Goal: Communication & Community: Answer question/provide support

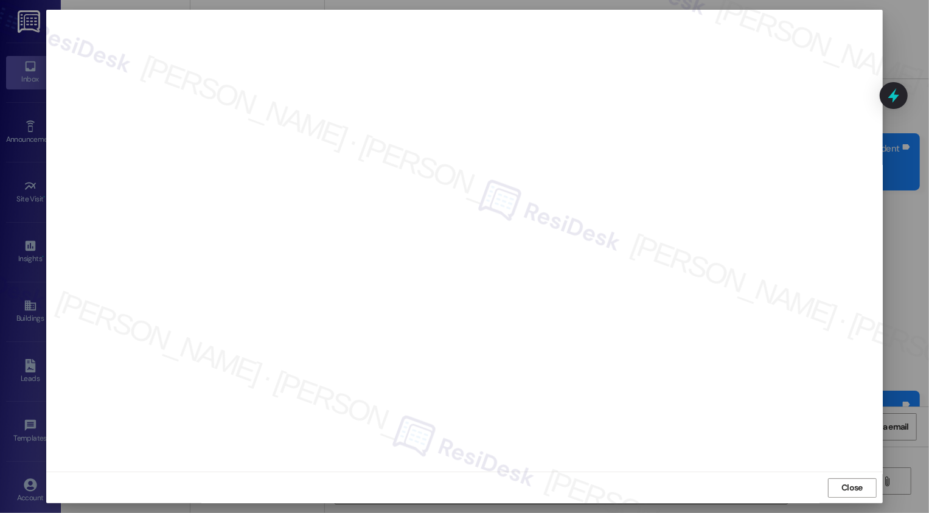
scroll to position [2957, 0]
click at [850, 484] on span "Close" at bounding box center [851, 487] width 21 height 13
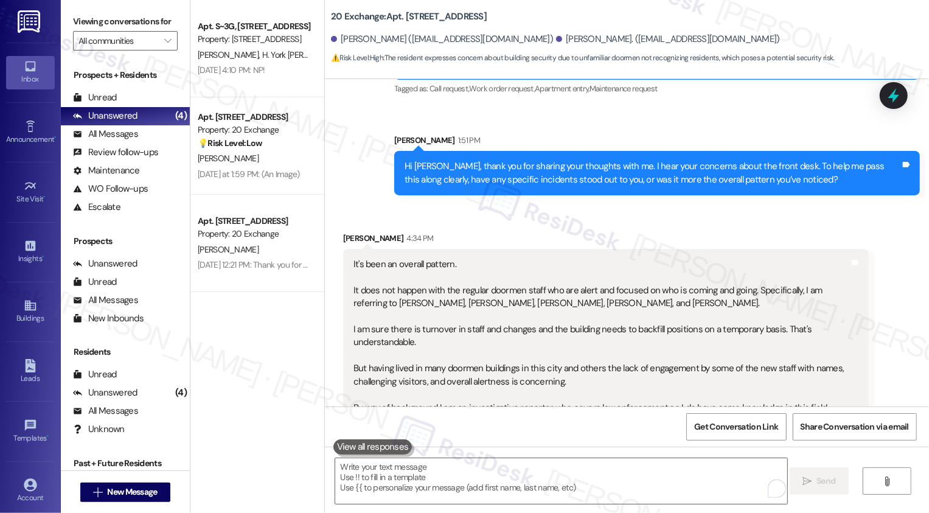
scroll to position [2958, 0]
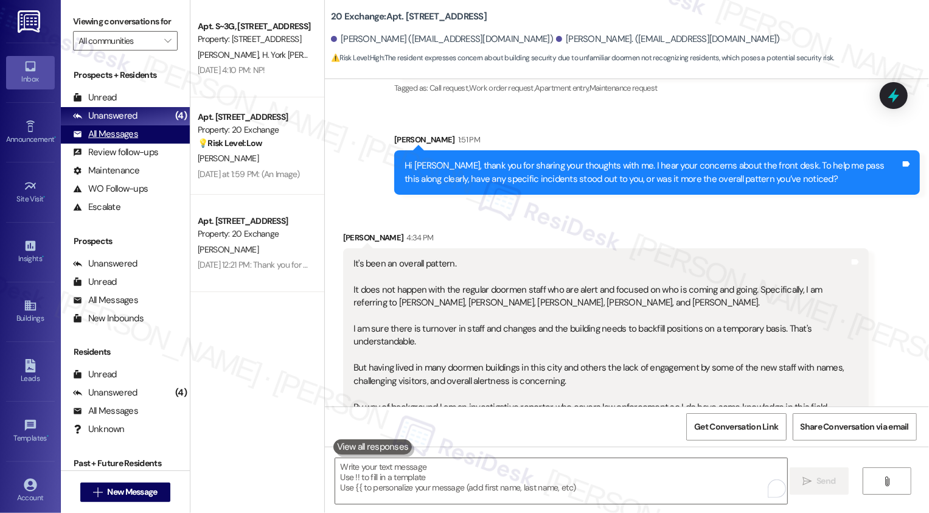
click at [117, 140] on div "All Messages" at bounding box center [105, 134] width 65 height 13
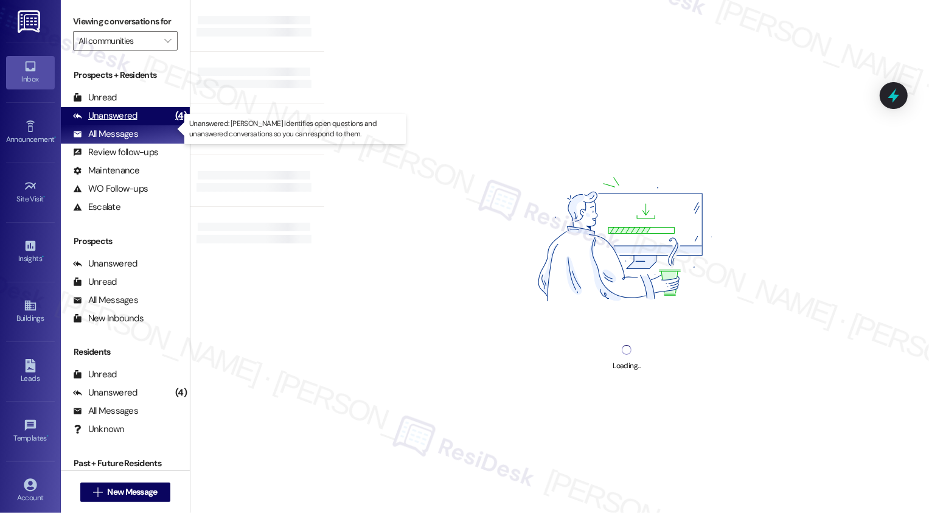
click at [118, 122] on div "Unanswered" at bounding box center [105, 115] width 64 height 13
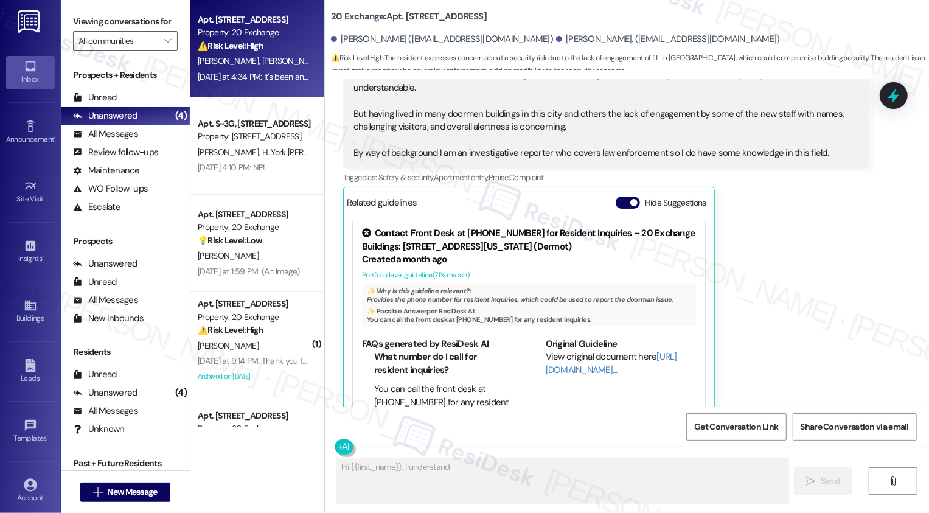
scroll to position [40, 0]
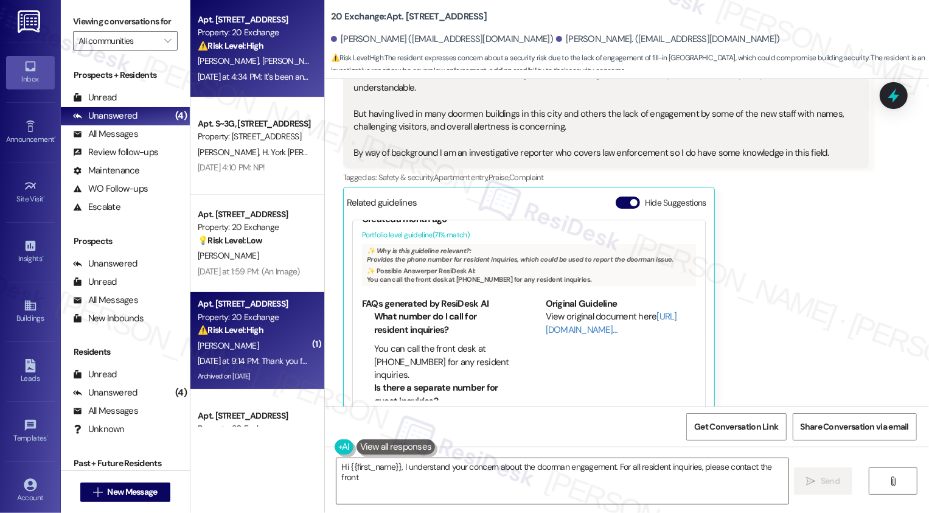
type textarea "Hi {{first_name}}, I understand your concern about the doorman engagement. For …"
click at [258, 353] on div "[DATE] at 9:14 PM: Thank you for your message. Our offices are currently closed…" at bounding box center [253, 360] width 115 height 15
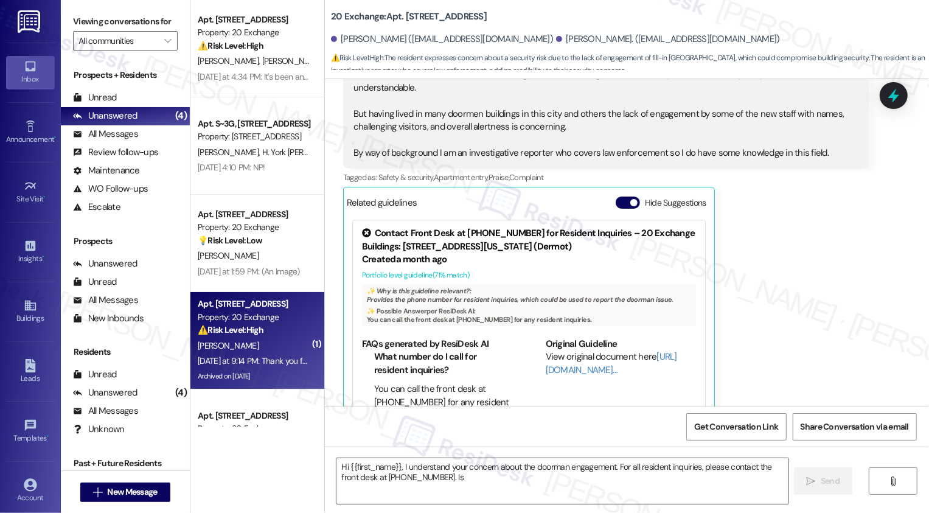
click at [258, 353] on div "[DATE] at 9:14 PM: Thank you for your message. Our offices are currently closed…" at bounding box center [253, 360] width 115 height 15
type textarea "Hi {{first_name}}, I understand your concern about the doorman engagement. For …"
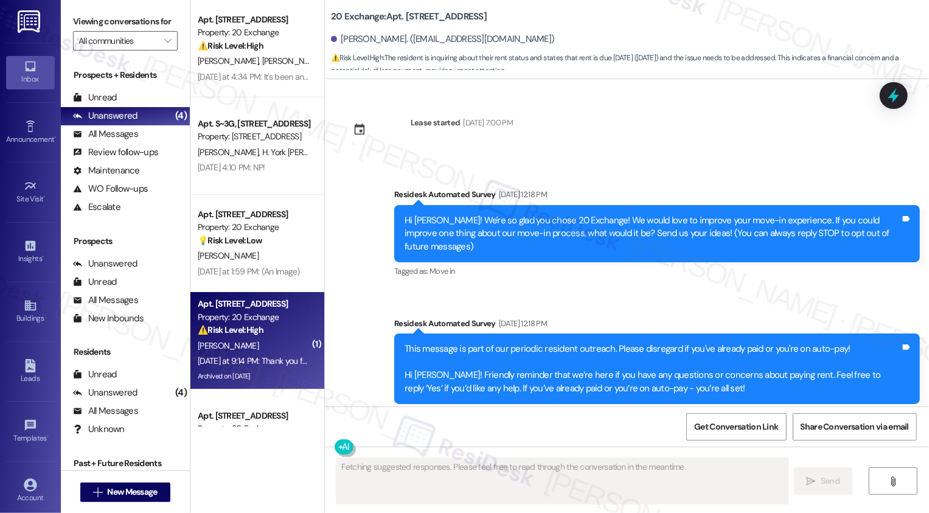
click at [258, 353] on div "[DATE] at 9:14 PM: Thank you for your message. Our offices are currently closed…" at bounding box center [253, 360] width 115 height 15
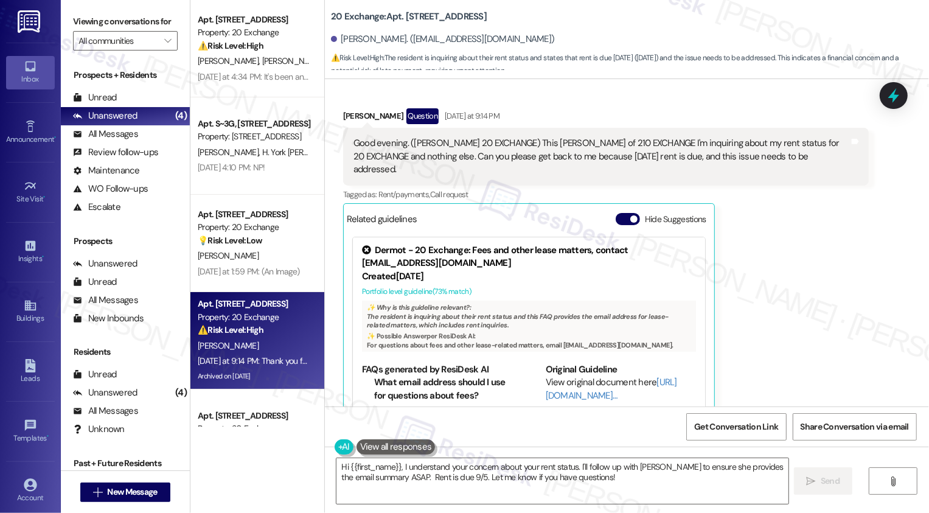
scroll to position [7479, 0]
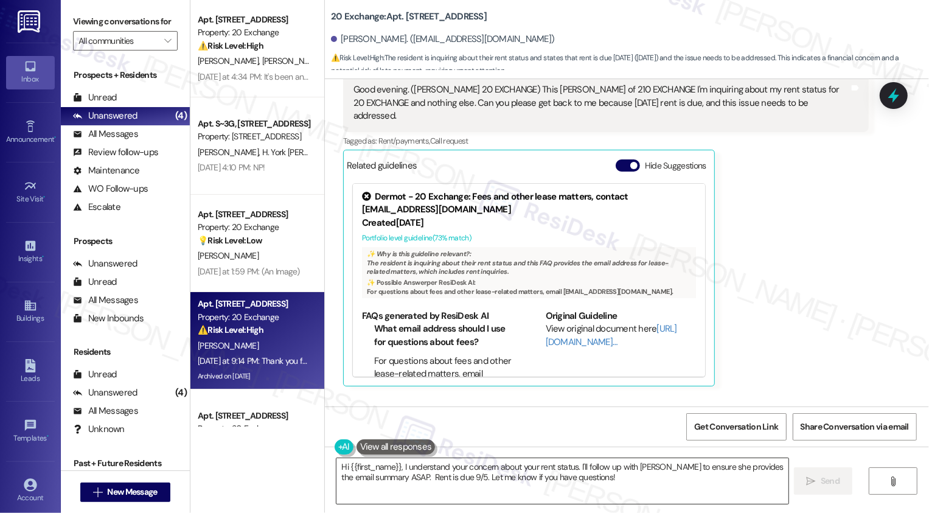
click at [462, 462] on textarea "Hi {{first_name}}, I understand your concern about your rent status. I'll follo…" at bounding box center [562, 481] width 452 height 46
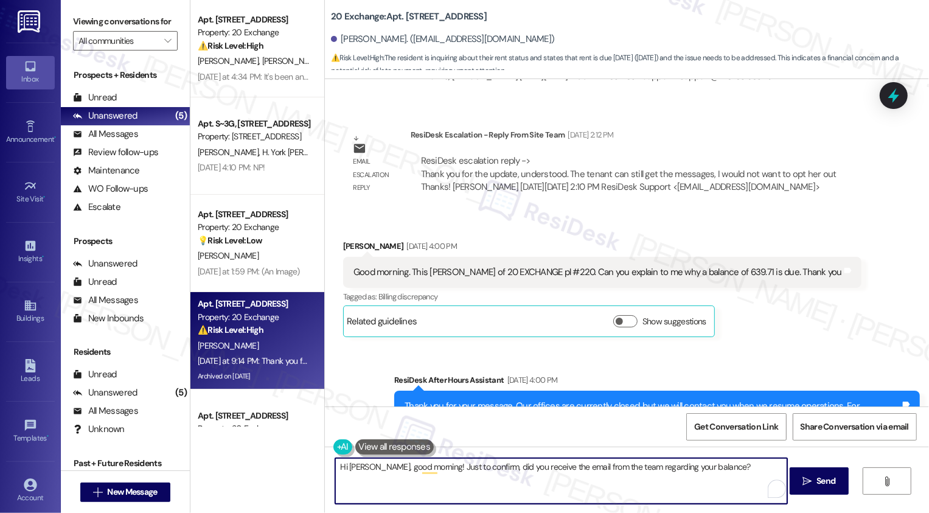
scroll to position [6094, 0]
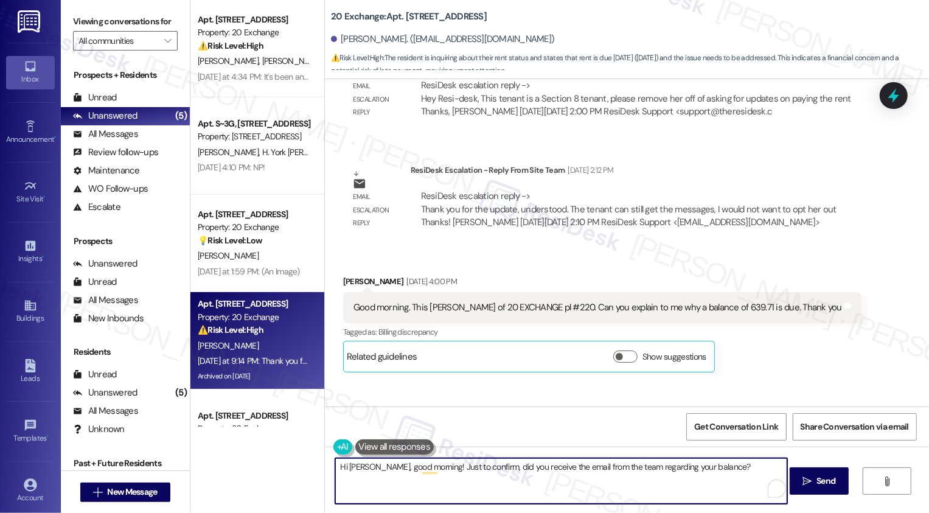
click at [598, 465] on textarea "Hi [PERSON_NAME], good morning! Just to confirm, did you receive the email from…" at bounding box center [561, 481] width 452 height 46
click at [640, 468] on textarea "Hi [PERSON_NAME], good morning! Just to confirm, did you receive the email from…" at bounding box center [561, 481] width 452 height 46
click at [328, 466] on button "See rewrite suggestions" at bounding box center [324, 465] width 10 height 12
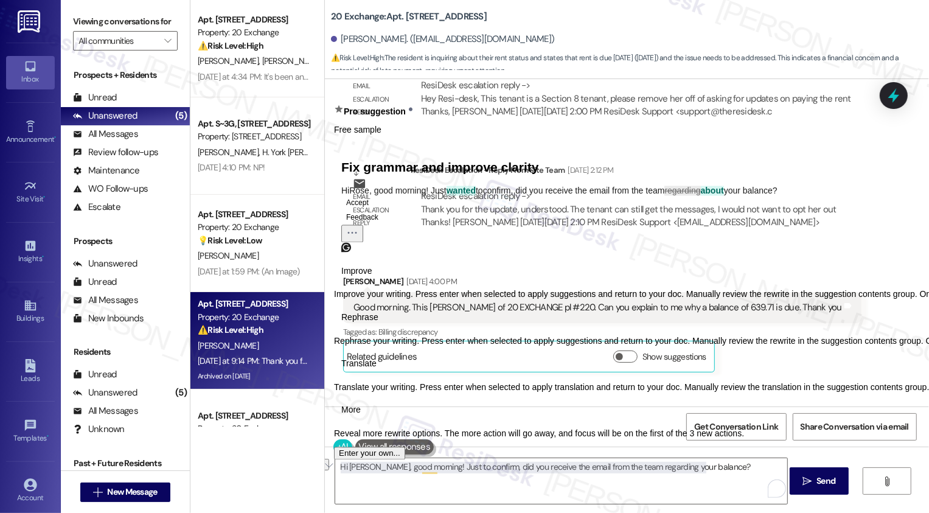
click at [378, 324] on span "Rephrase" at bounding box center [359, 317] width 37 height 13
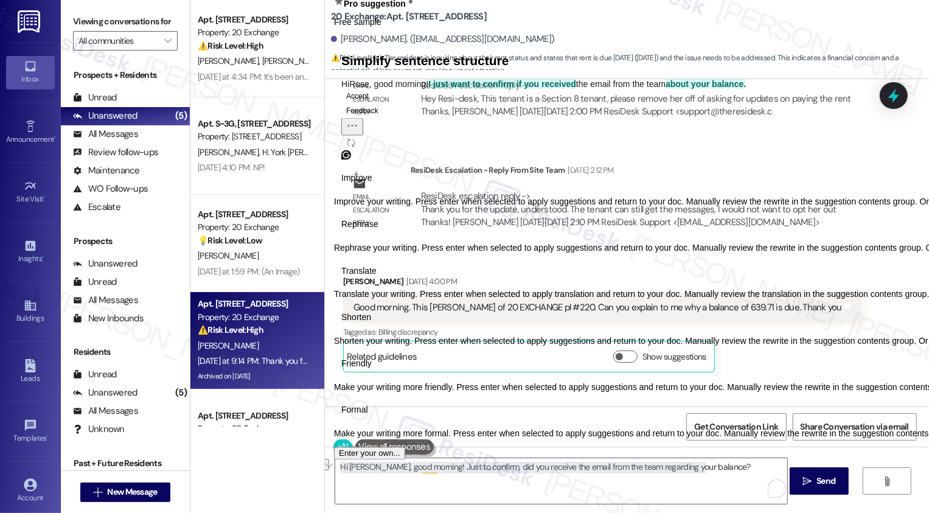
click at [365, 185] on span "Improve" at bounding box center [356, 178] width 31 height 13
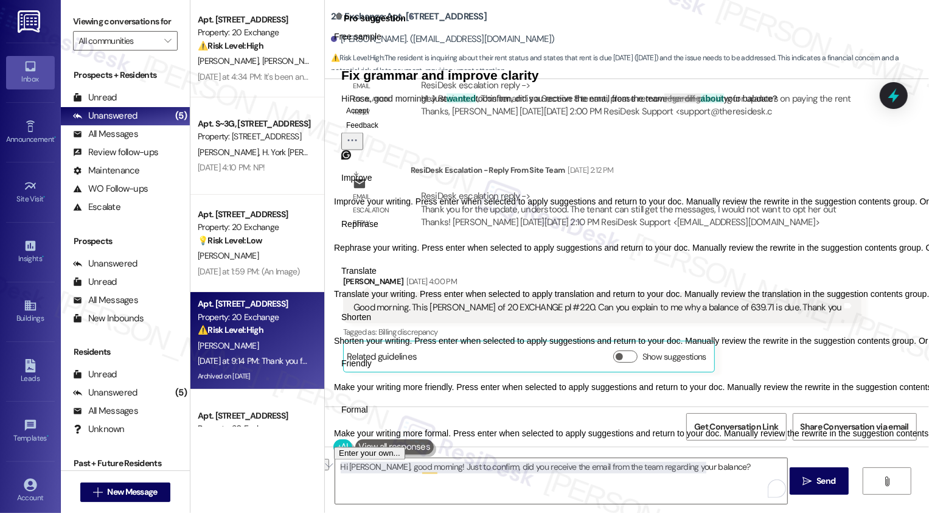
click at [373, 117] on button "Accept" at bounding box center [357, 110] width 32 height 15
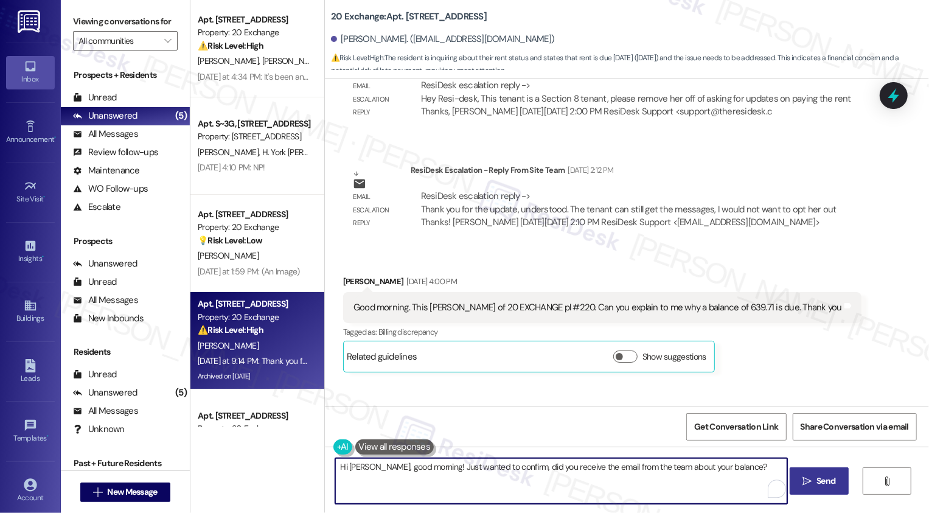
type textarea "Hi [PERSON_NAME], good morning! Just wanted to confirm, did you receive the ema…"
click at [818, 477] on span "Send" at bounding box center [825, 480] width 19 height 13
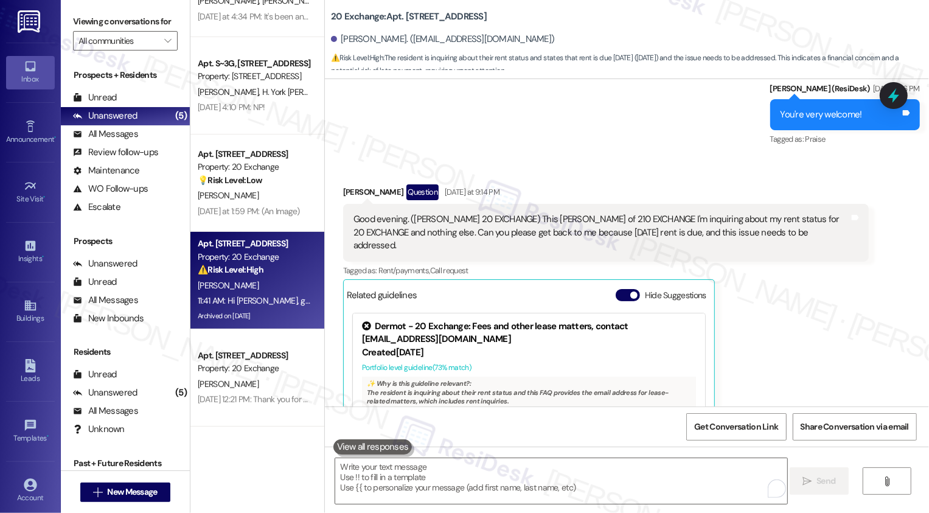
scroll to position [0, 0]
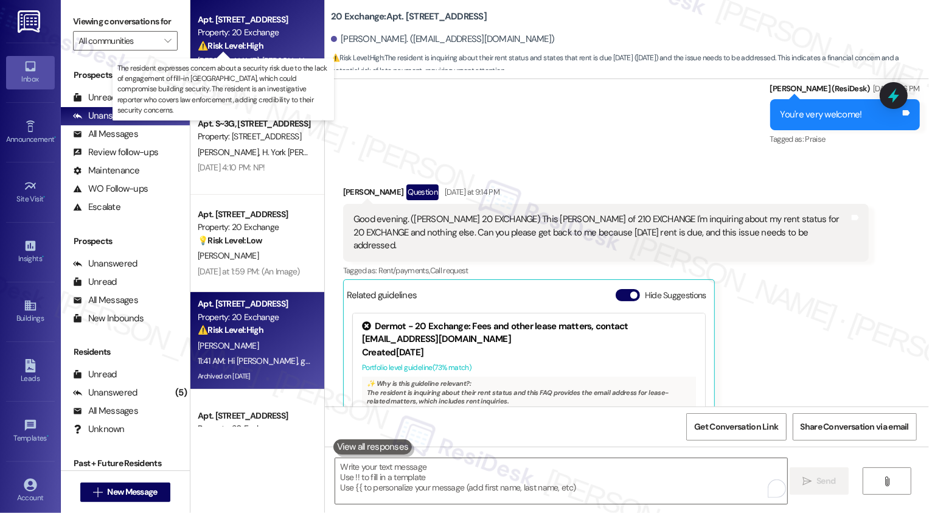
click at [237, 49] on strong "⚠️ Risk Level: High" at bounding box center [231, 45] width 66 height 11
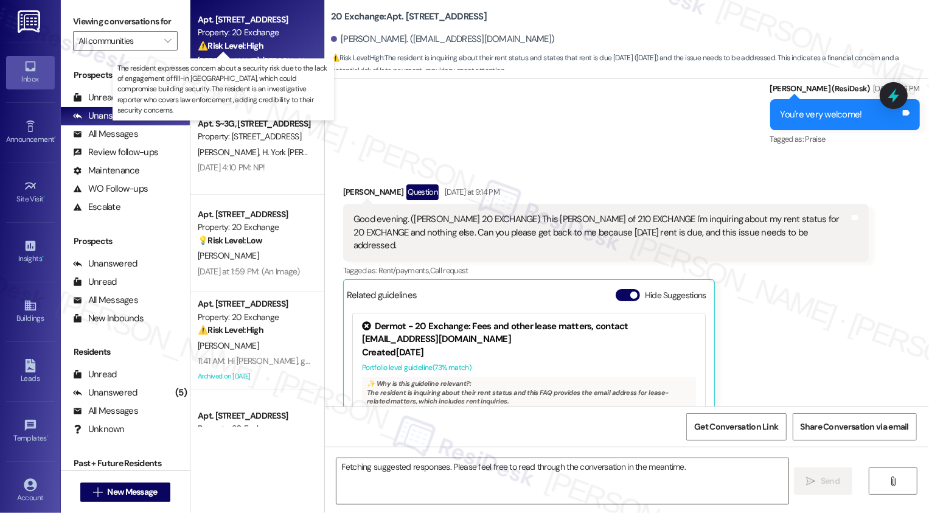
click at [237, 49] on strong "⚠️ Risk Level: High" at bounding box center [231, 45] width 66 height 11
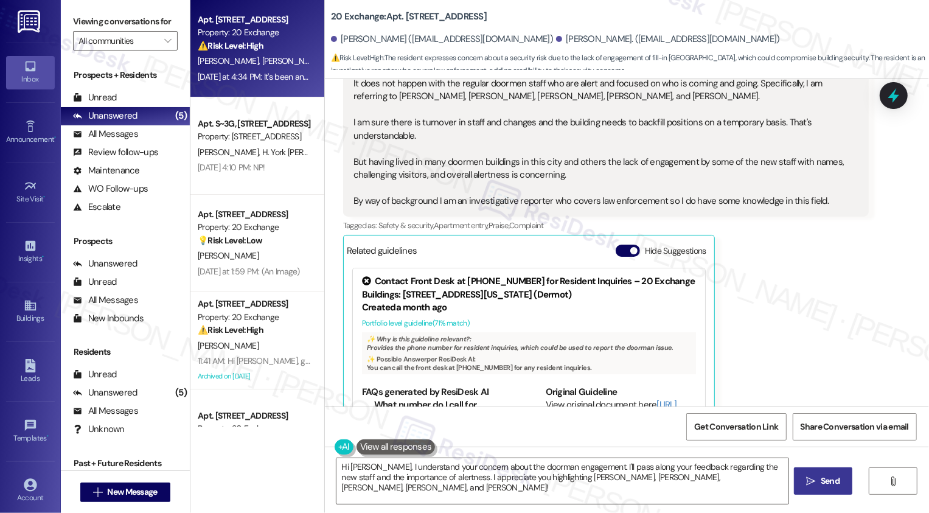
scroll to position [3025, 0]
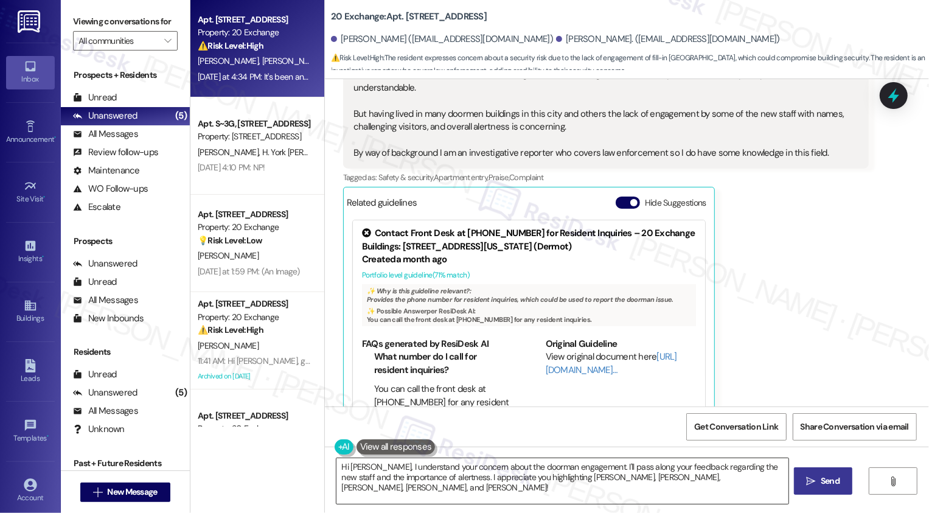
drag, startPoint x: 585, startPoint y: 467, endPoint x: 401, endPoint y: 471, distance: 184.3
click at [547, 467] on textarea "Hi [PERSON_NAME], I understand your concern about the doorman engagement. I'll …" at bounding box center [562, 481] width 452 height 46
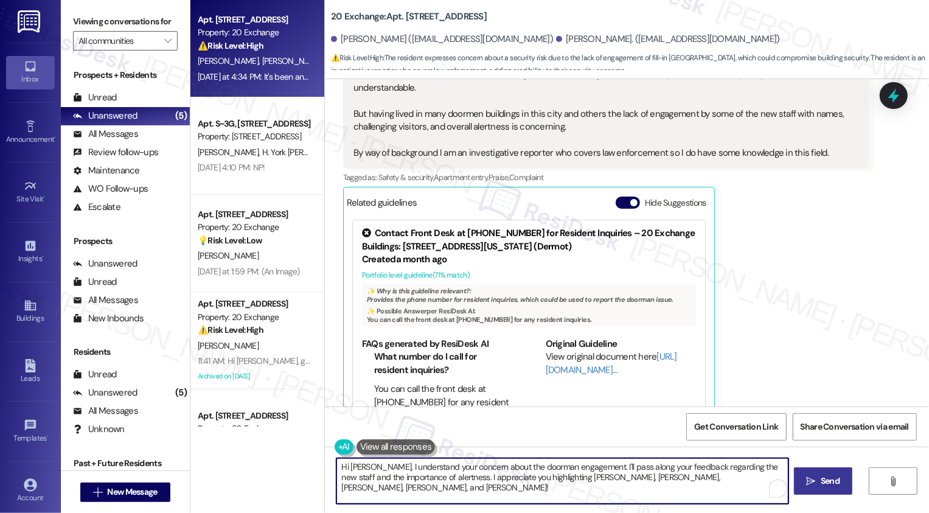
click at [336, 466] on textarea "Hi [PERSON_NAME], I understand your concern about the doorman engagement. I'll …" at bounding box center [562, 481] width 452 height 46
drag, startPoint x: 584, startPoint y: 466, endPoint x: 280, endPoint y: 455, distance: 304.2
click at [280, 459] on div "Apt. 1721, 20 Exchange Pl Property: 20 Exchange ⚠️ Risk Level: High The residen…" at bounding box center [559, 256] width 738 height 513
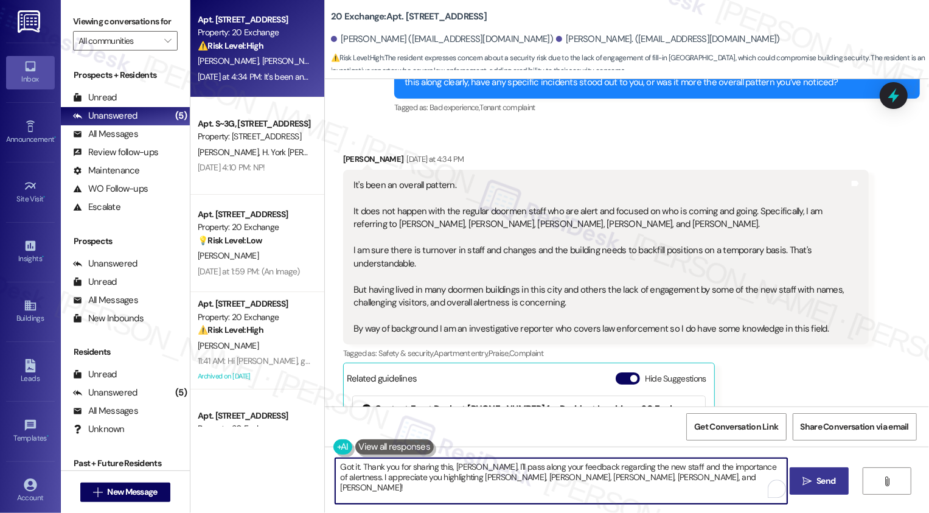
scroll to position [2847, 0]
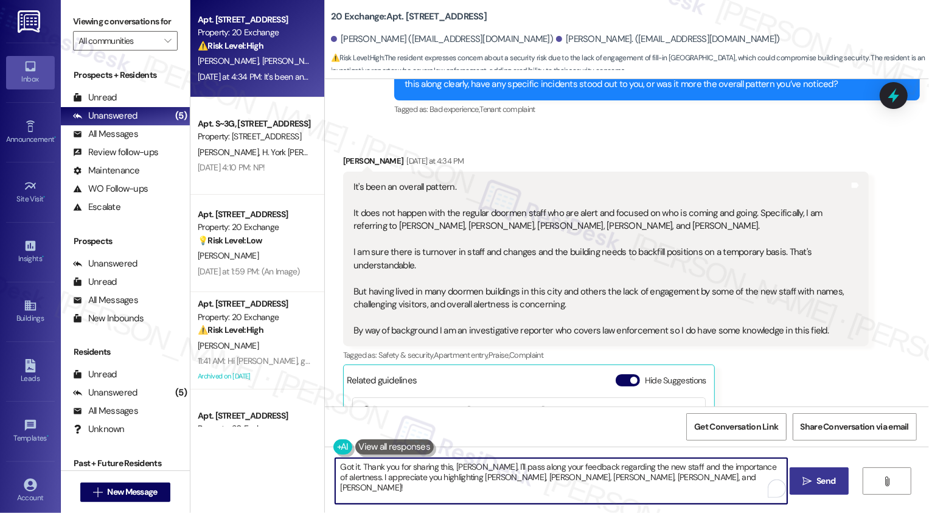
click at [509, 462] on textarea "Got it. Thank you for sharing this, [PERSON_NAME]. I'll pass along your feedbac…" at bounding box center [561, 481] width 452 height 46
click at [564, 462] on textarea "Got it. Thank you for sharing this, [PERSON_NAME]. I'll pass along your feedbac…" at bounding box center [561, 481] width 452 height 46
click at [606, 483] on textarea "Got it. Thank you for sharing this, [PERSON_NAME]. I'll pass along your feedbac…" at bounding box center [561, 481] width 452 height 46
type textarea "Got it. Thank you for sharing this, [PERSON_NAME]. I'll pass along your feedbac…"
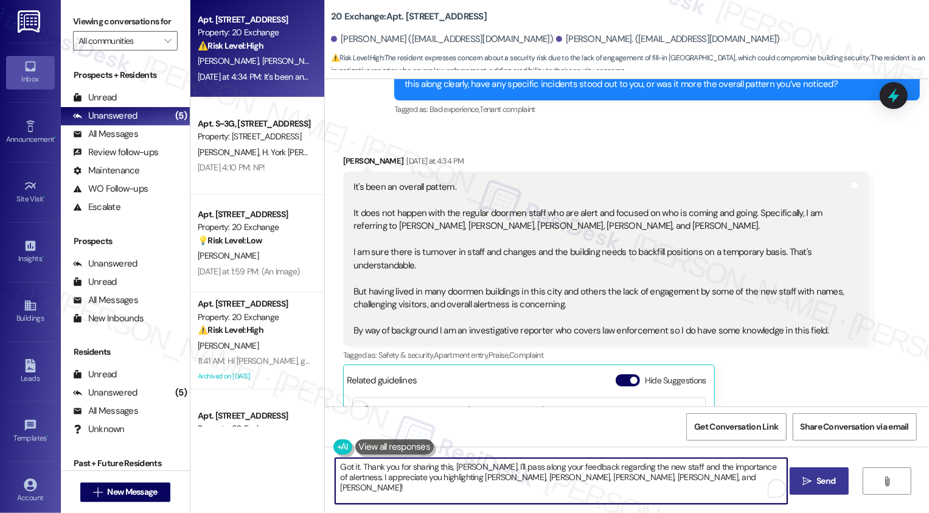
click at [825, 483] on span "Send" at bounding box center [825, 480] width 19 height 13
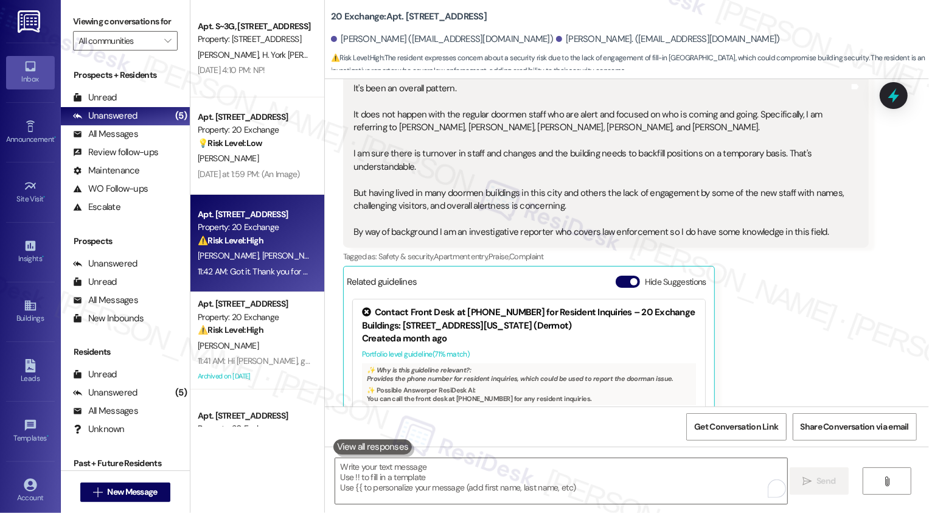
scroll to position [3123, 0]
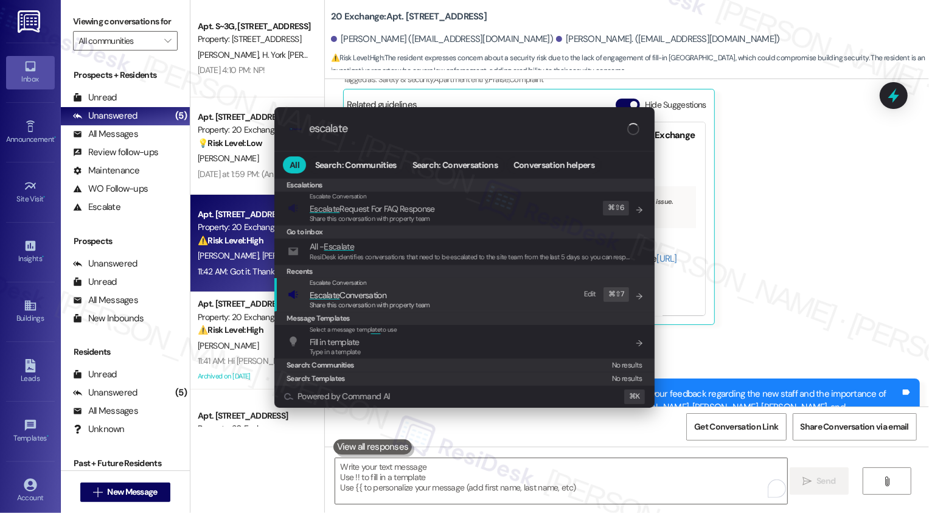
type input "escalate"
click at [363, 294] on span "Escalate Conversation" at bounding box center [348, 294] width 77 height 11
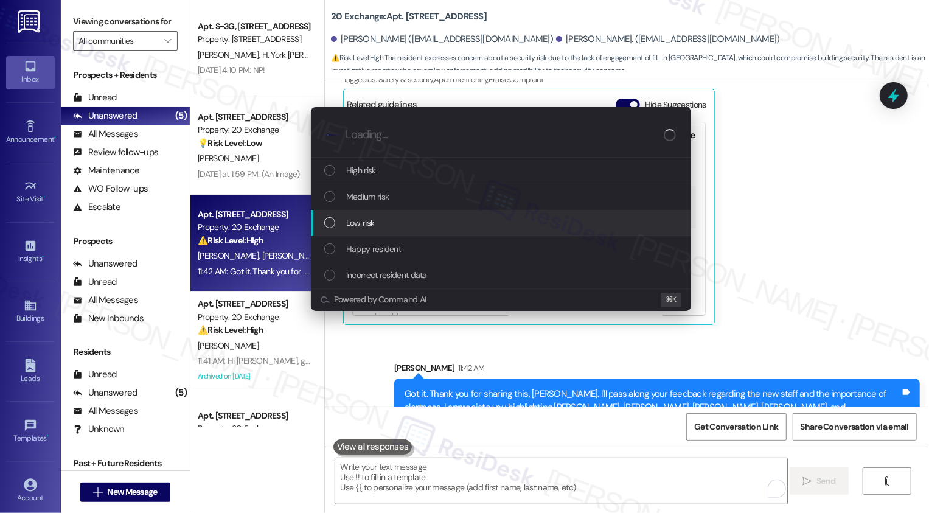
click at [365, 225] on span "Low risk" at bounding box center [360, 222] width 28 height 13
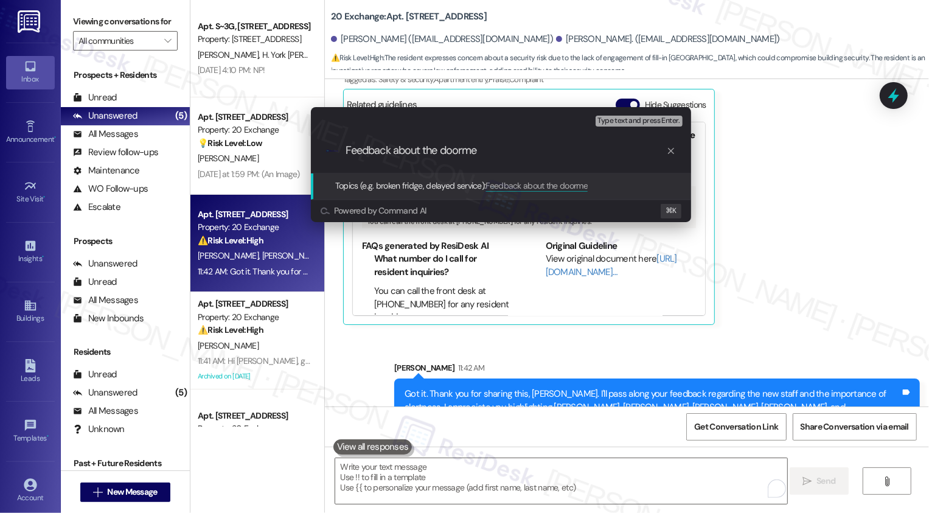
type input "Feedback about the doormen"
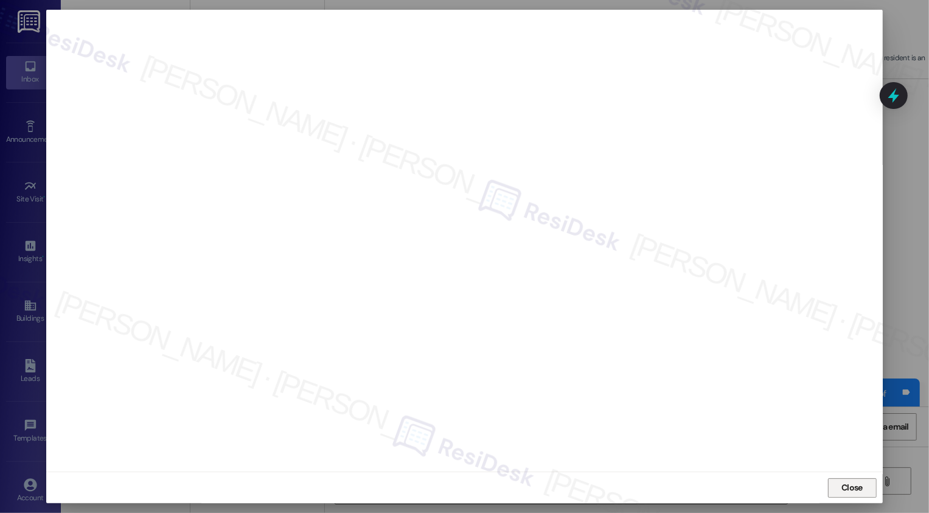
click at [851, 485] on button "Close" at bounding box center [852, 487] width 49 height 19
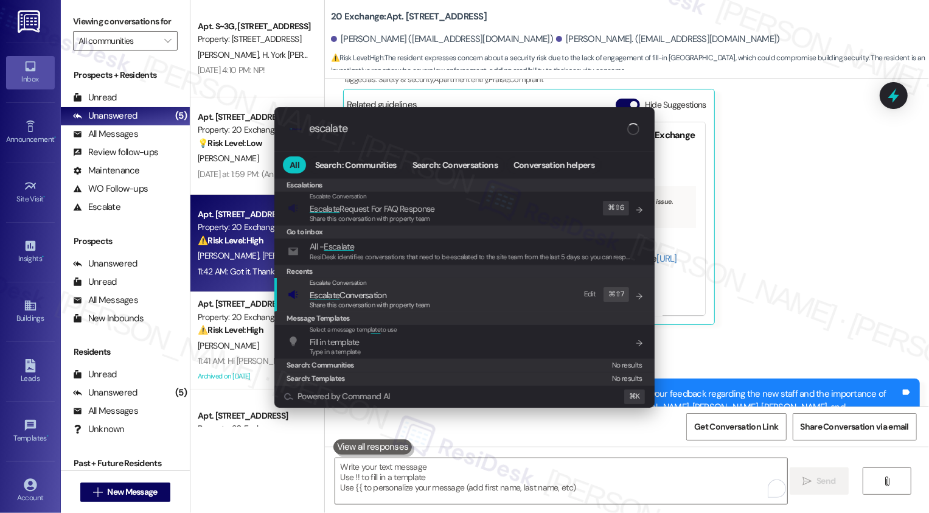
type input "escalate"
click at [401, 292] on span "Escalate Conversation" at bounding box center [370, 294] width 120 height 13
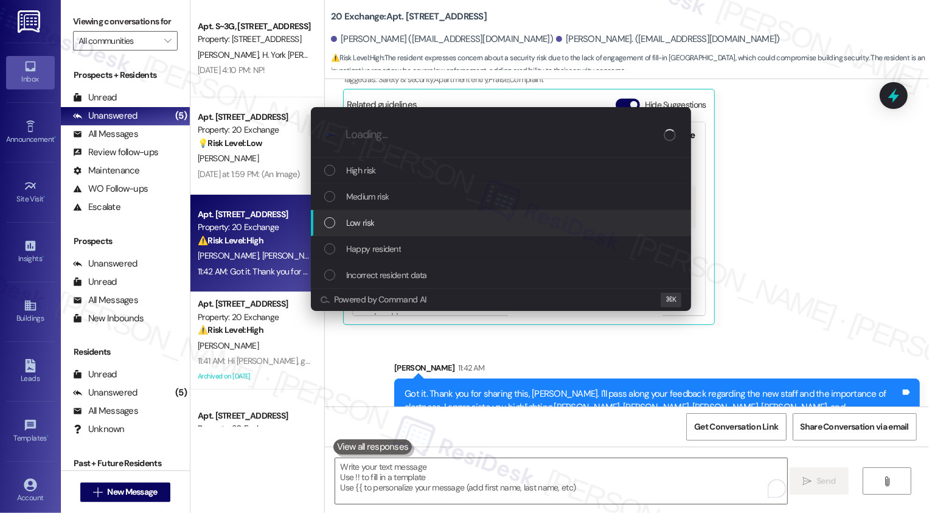
click at [365, 218] on span "Low risk" at bounding box center [360, 222] width 28 height 13
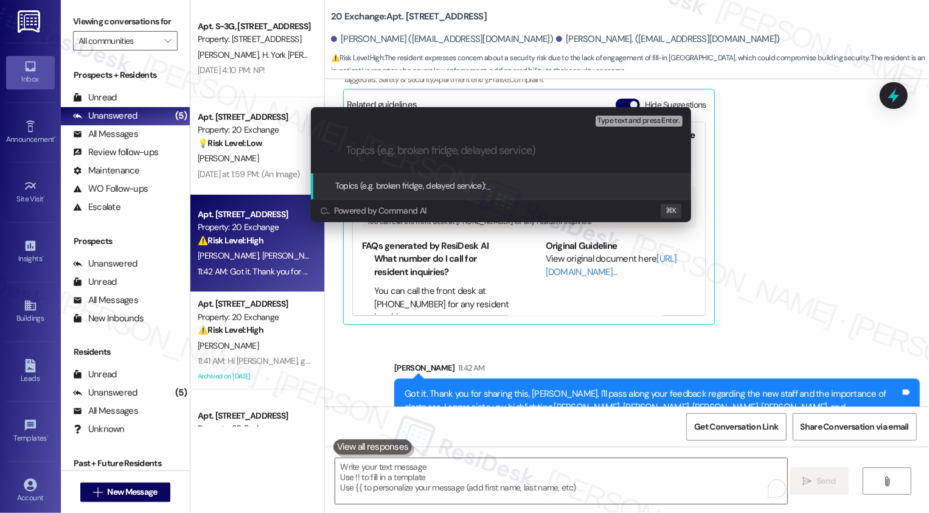
paste input "Feedback about the doormen"
type input "Feedback about the doormen"
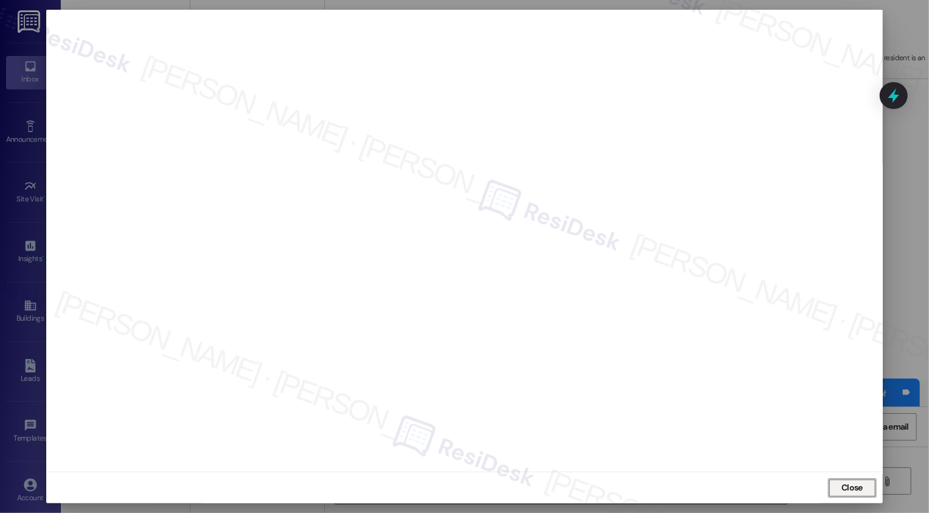
click at [852, 490] on span "Close" at bounding box center [851, 487] width 21 height 13
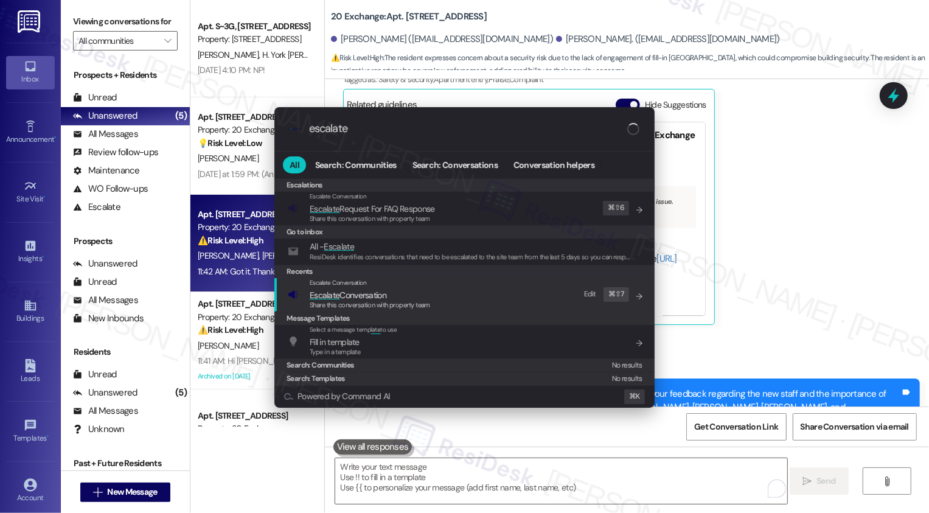
type input "escalate"
click at [384, 293] on span "Escalate Conversation" at bounding box center [348, 294] width 77 height 11
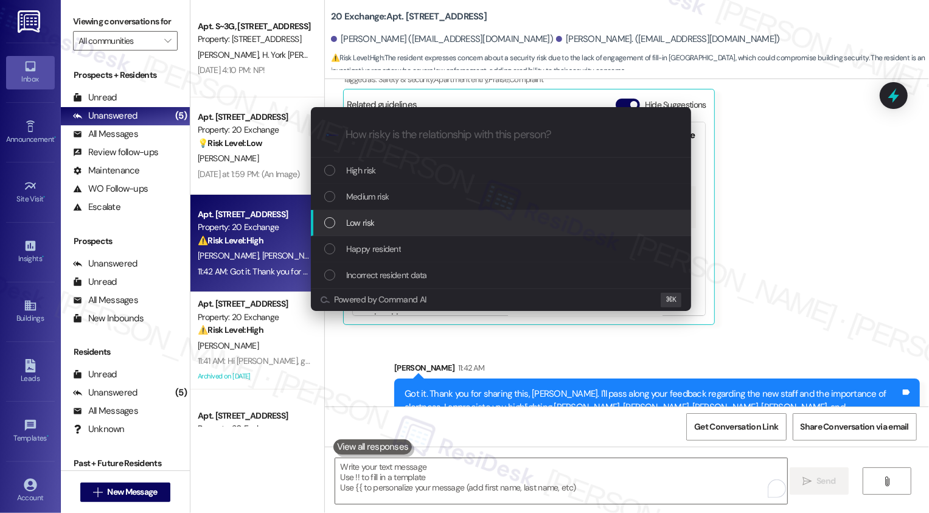
click at [374, 215] on div "Low risk" at bounding box center [501, 223] width 380 height 26
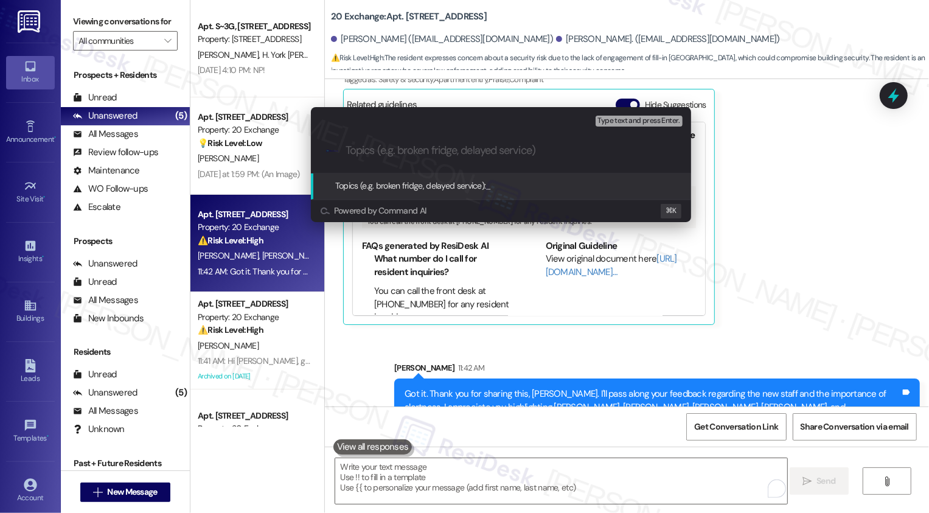
paste input "Feedback about the doormen"
type input "Feedback about the doormen"
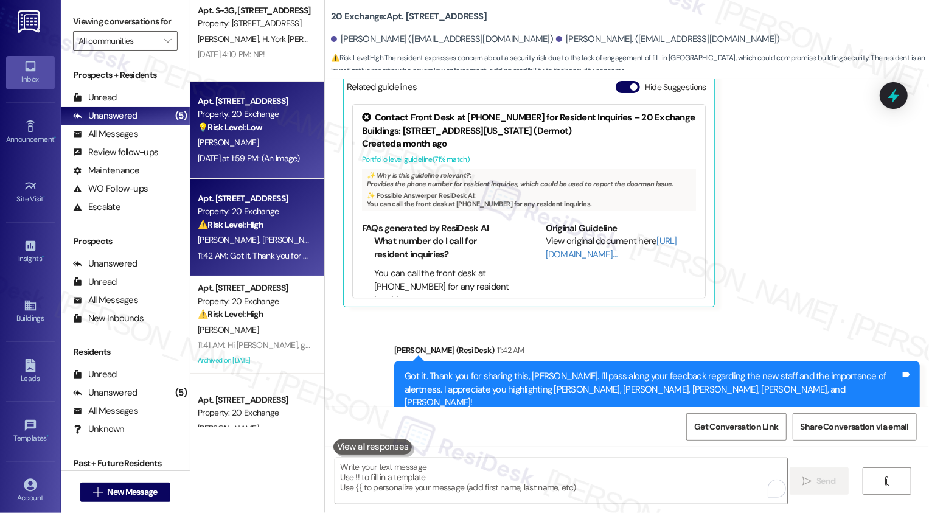
scroll to position [24, 0]
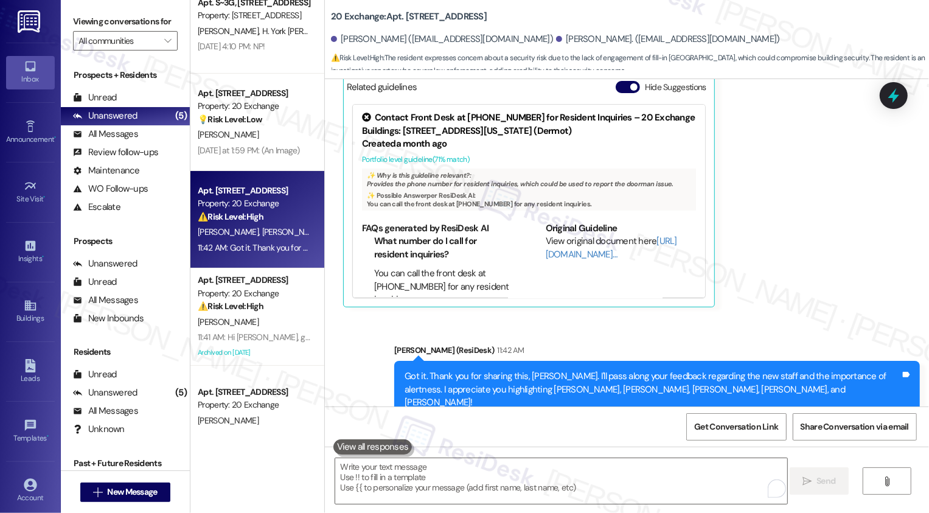
click at [239, 113] on div "💡 Risk Level: Low The resident is requesting the text from an image, likely to …" at bounding box center [254, 119] width 113 height 13
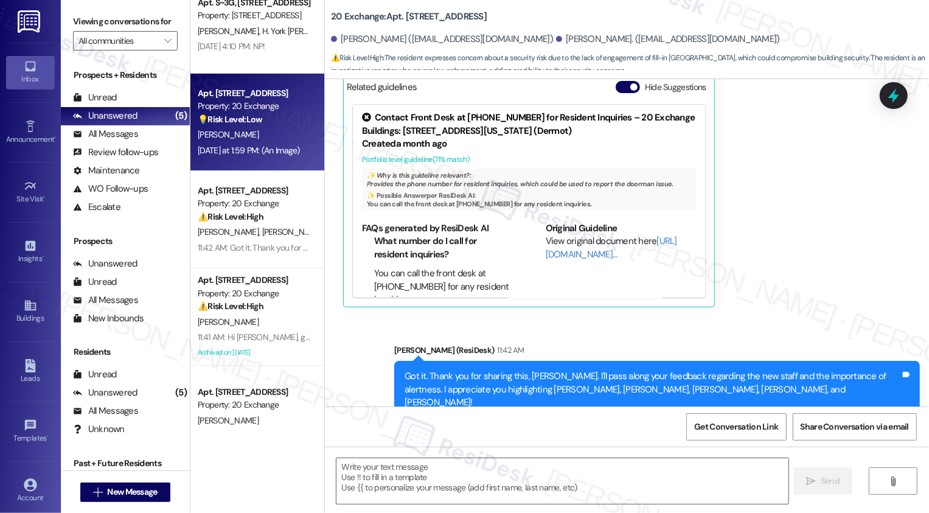
click at [239, 113] on div "💡 Risk Level: Low The resident is requesting the text from an image, likely to …" at bounding box center [254, 119] width 113 height 13
type textarea "Fetching suggested responses. Please feel free to read through the conversation…"
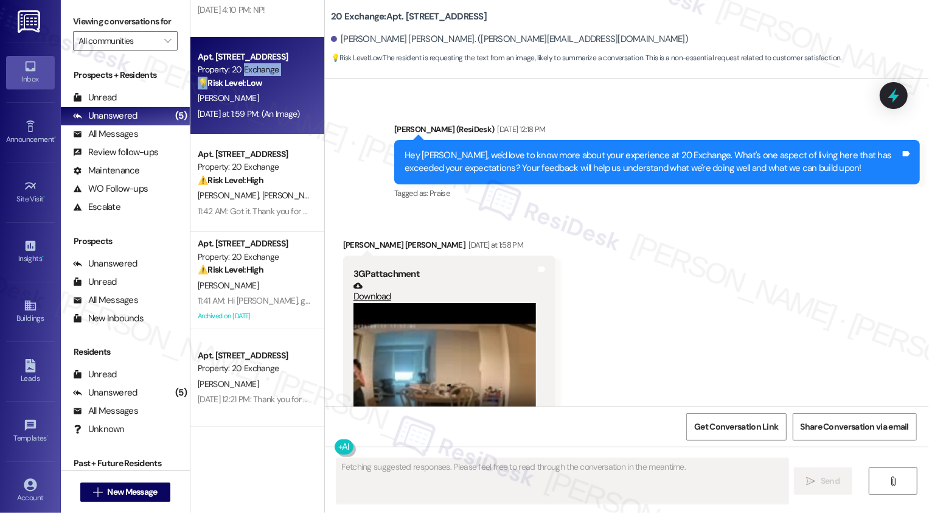
scroll to position [2025, 0]
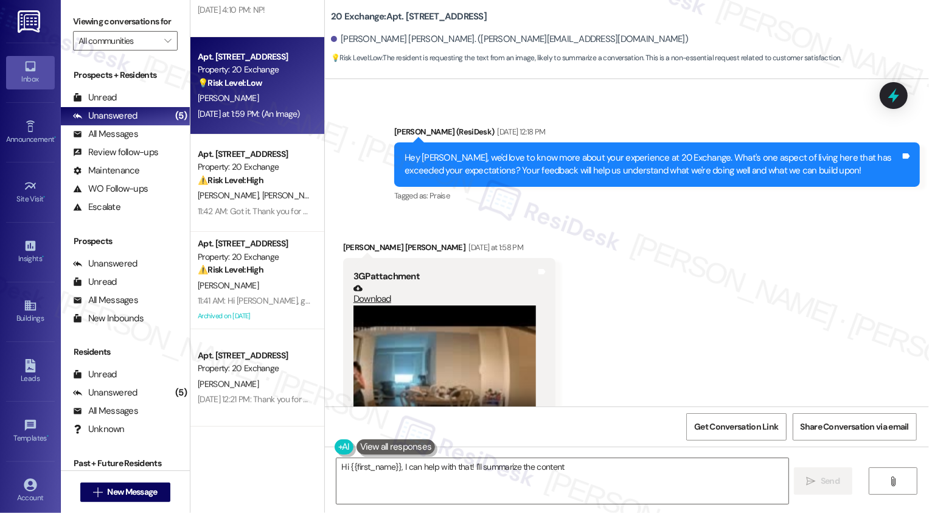
click at [343, 246] on div "[PERSON_NAME] [PERSON_NAME] [DATE] at 1:58 PM" at bounding box center [449, 249] width 212 height 17
copy div "Laís"
click at [446, 476] on textarea "Hi {{first_name}}, I can help with that! I'll summarize the content of the imag…" at bounding box center [562, 481] width 452 height 46
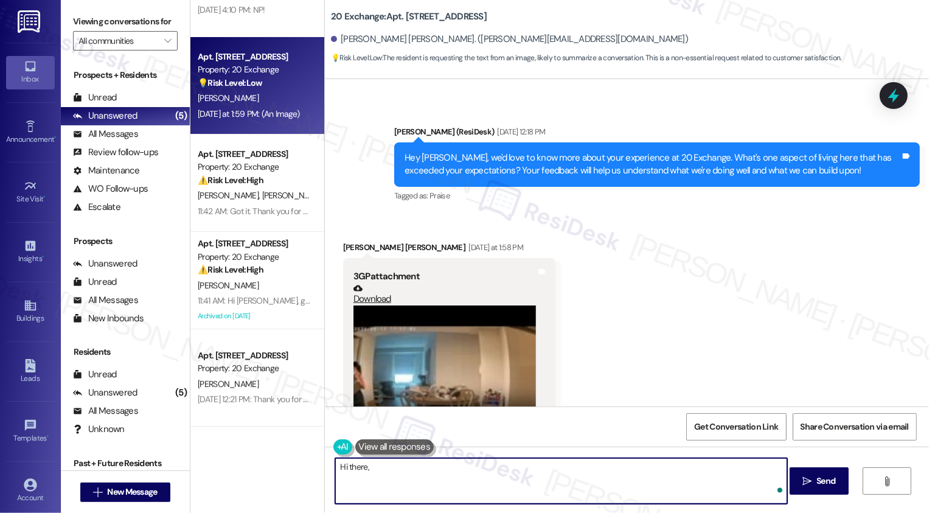
paste textarea "Laís"
click at [348, 465] on textarea "Hi there, [PERSON_NAME]!" at bounding box center [561, 481] width 452 height 46
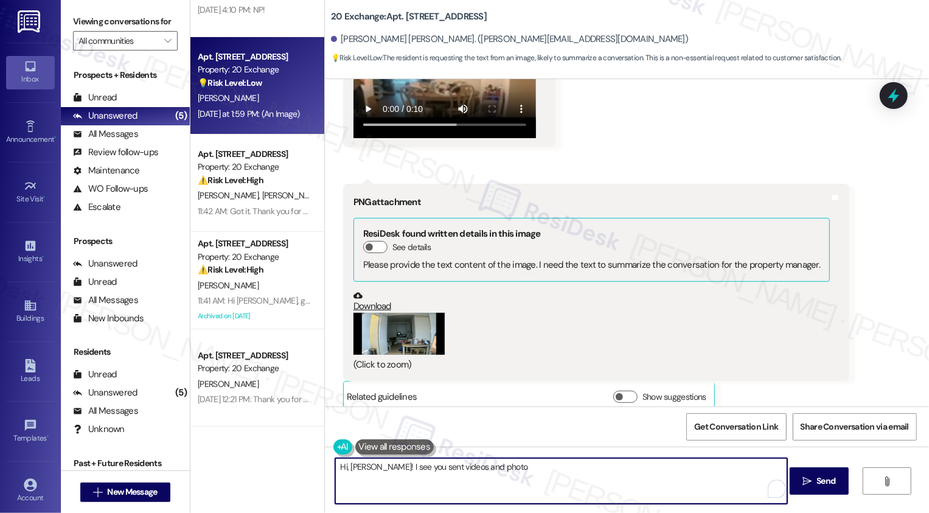
scroll to position [2572, 0]
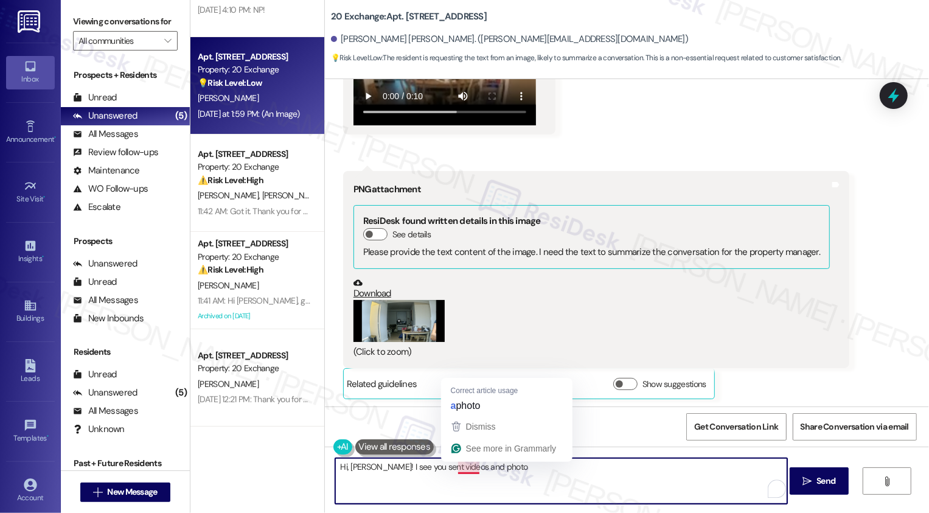
click at [452, 463] on textarea "Hi, [PERSON_NAME]! I see you sent videos and photo" at bounding box center [561, 481] width 452 height 46
click at [522, 466] on textarea "Hi, [PERSON_NAME]! I see you sent videos and a photo" at bounding box center [561, 481] width 452 height 46
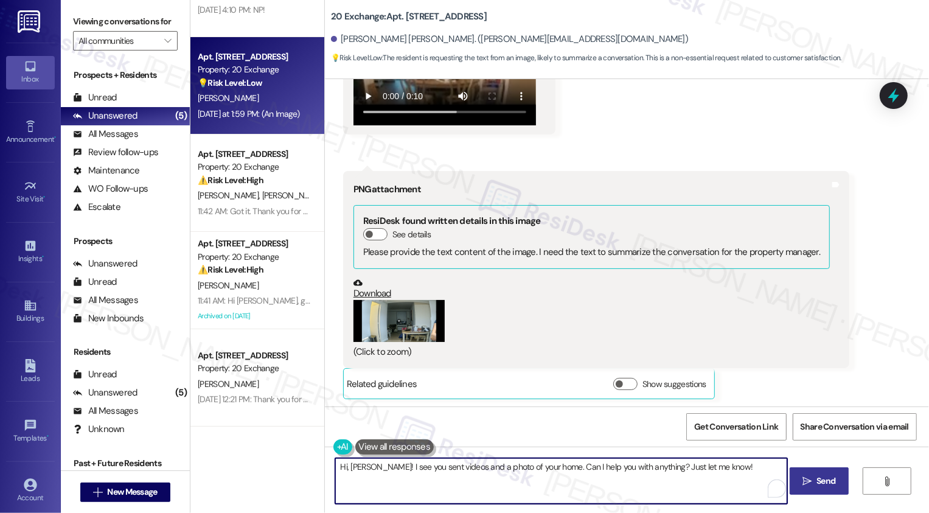
type textarea "Hi, [PERSON_NAME]! I see you sent videos and a photo of your home. Can I help y…"
click at [808, 483] on icon "" at bounding box center [806, 481] width 9 height 10
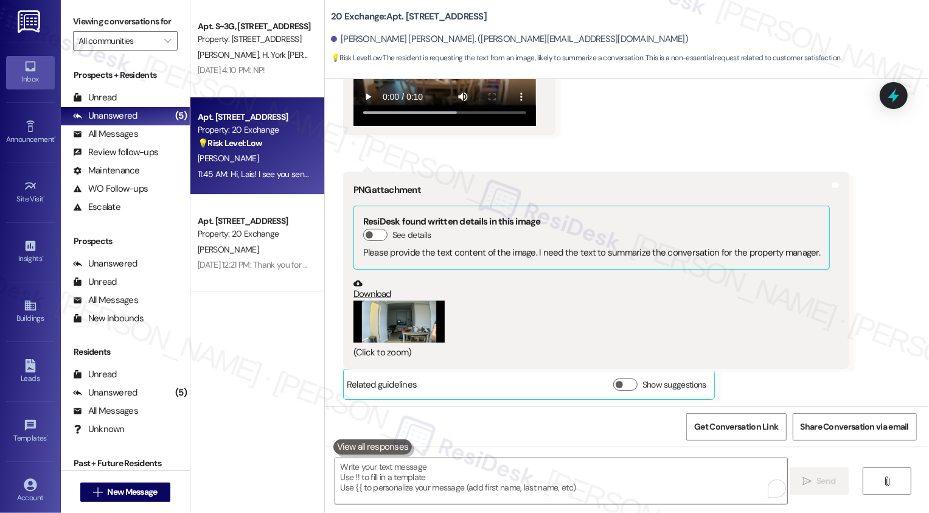
scroll to position [0, 0]
click at [123, 493] on span "New Message" at bounding box center [132, 491] width 50 height 13
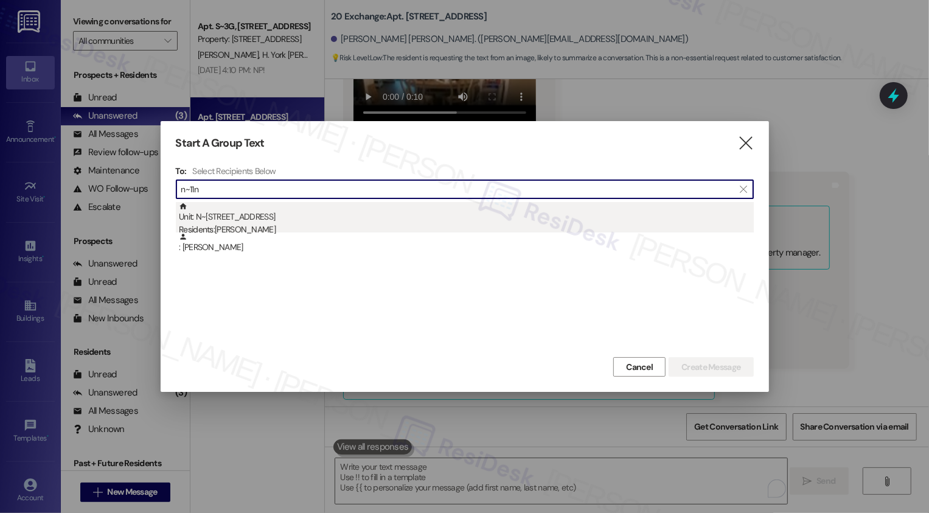
type input "n~11n"
click at [253, 220] on div "Unit: N~11N - [STREET_ADDRESS] Residents: [PERSON_NAME]" at bounding box center [466, 219] width 575 height 35
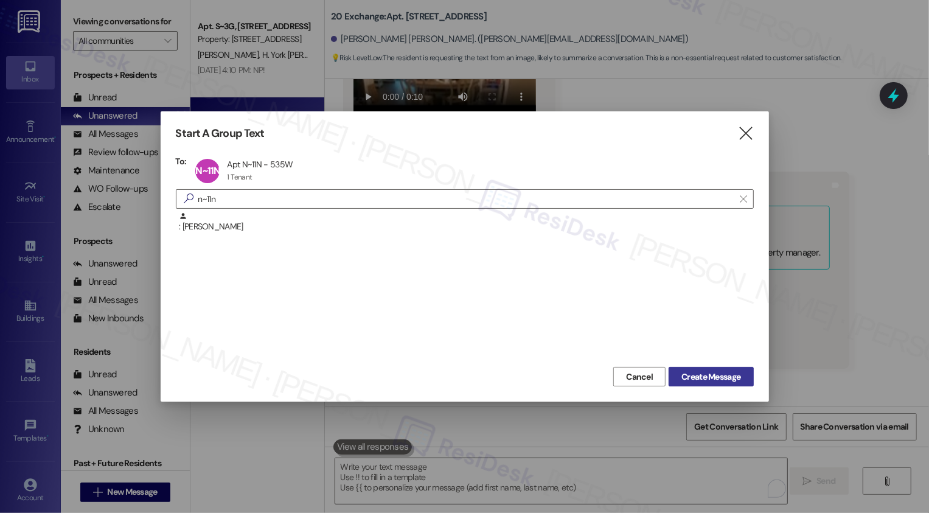
click at [710, 373] on span "Create Message" at bounding box center [710, 376] width 59 height 13
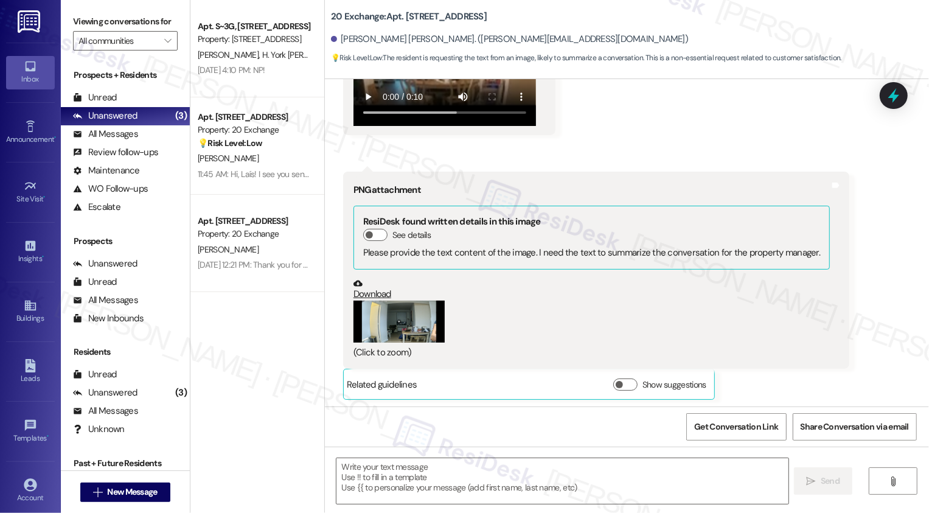
type textarea "Fetching suggested responses. Please feel free to read through the conversation…"
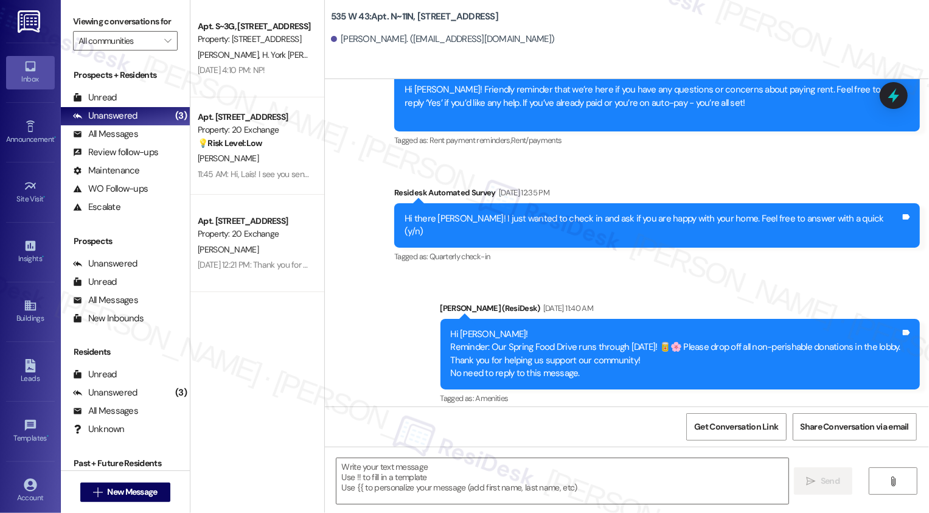
scroll to position [3532, 0]
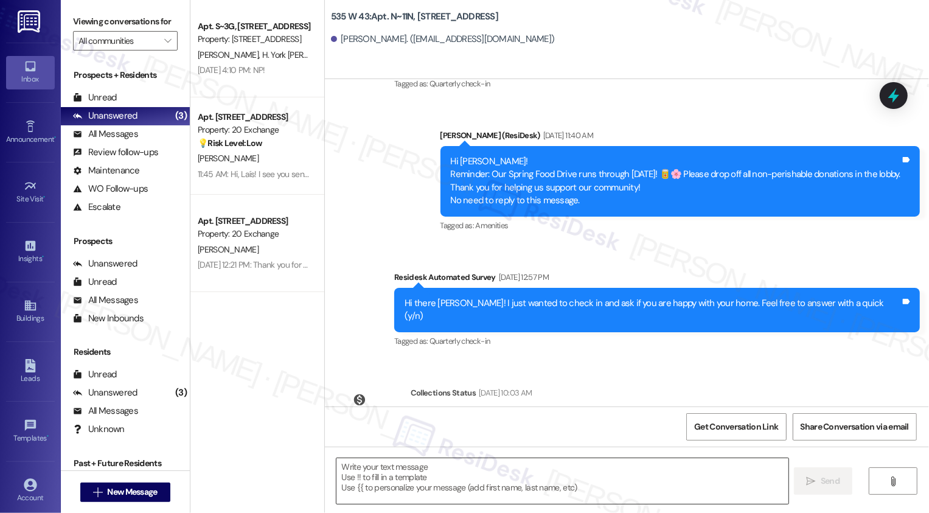
click at [544, 477] on textarea at bounding box center [562, 481] width 452 height 46
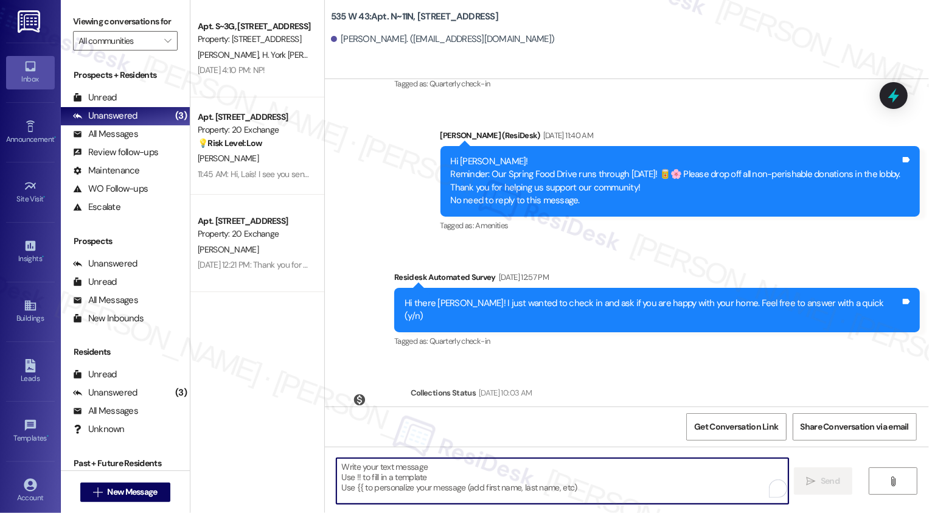
paste textarea "Hi {{first_name}}! Just a friendly reminder about your {{property}} renewal. We…"
type textarea "Hi {{first_name}}! Just a friendly reminder about your {{property}} renewal. We…"
click at [215, 302] on div "Apt. S~3G, [STREET_ADDRESS] Property: [STREET_ADDRESS][PERSON_NAME] [PERSON_NAM…" at bounding box center [257, 213] width 134 height 426
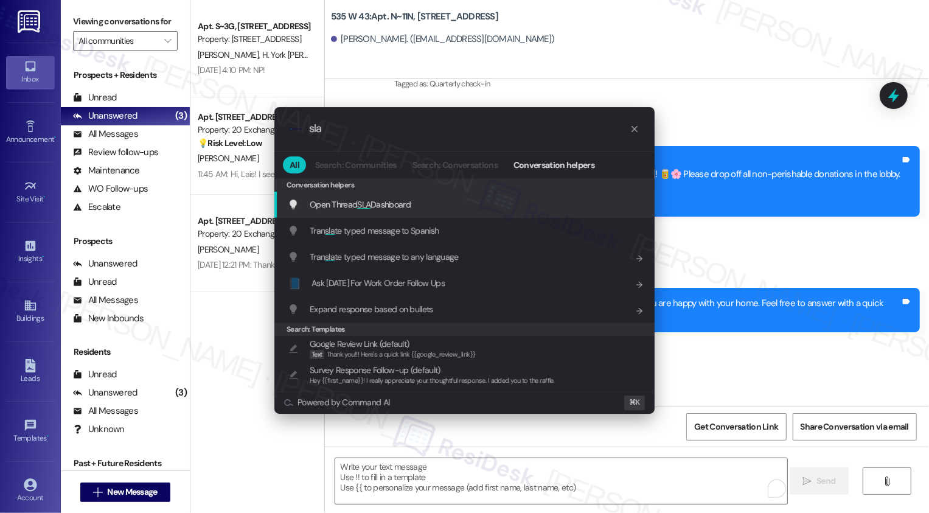
click at [341, 207] on span "Open Thread SLA Dashboard" at bounding box center [360, 204] width 101 height 11
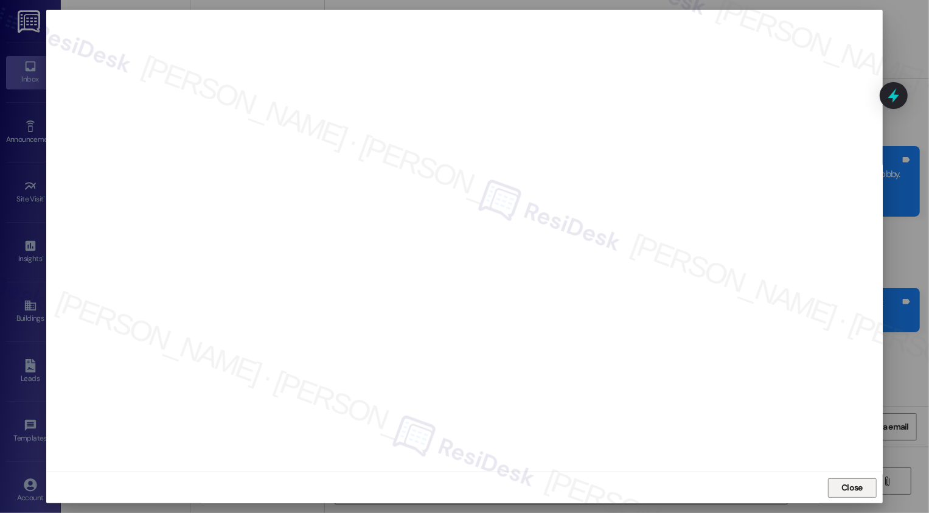
click at [849, 491] on span "Close" at bounding box center [851, 487] width 21 height 13
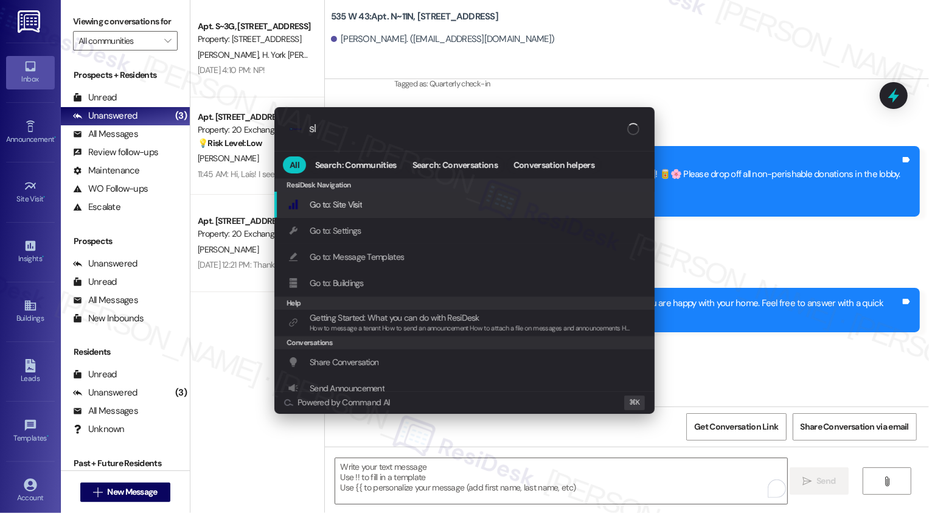
type input "sla"
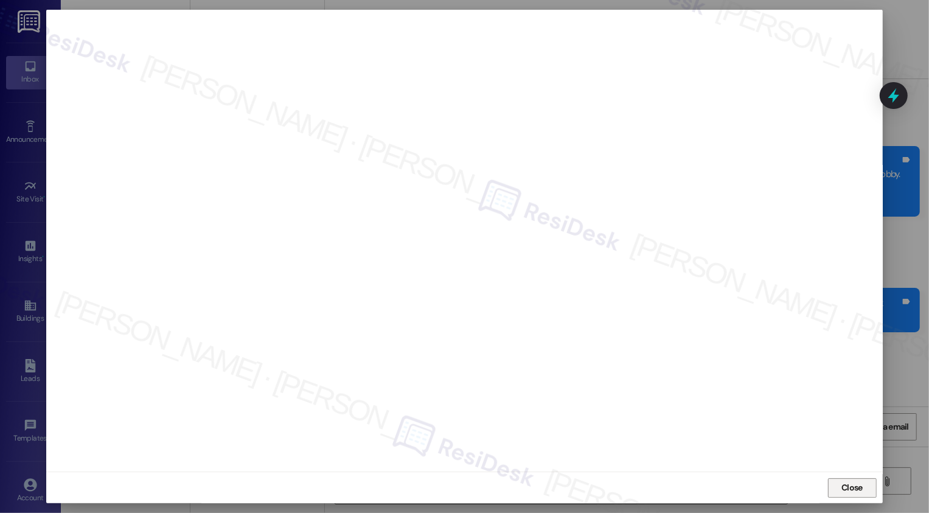
click at [865, 486] on button "Close" at bounding box center [852, 487] width 49 height 19
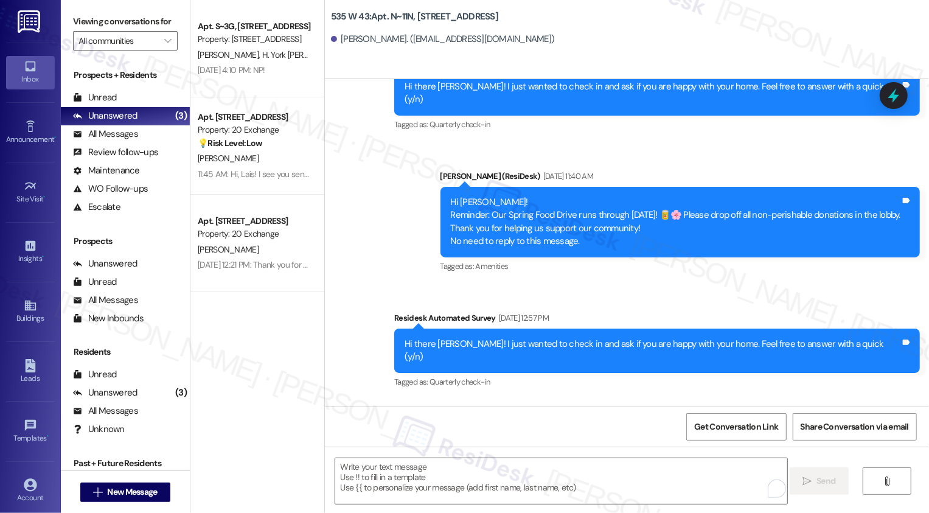
scroll to position [3616, 0]
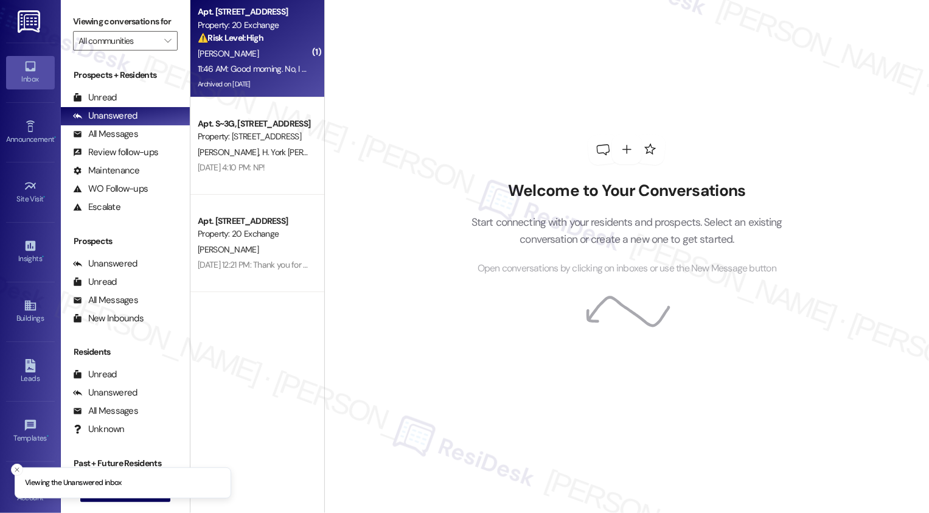
click at [263, 47] on div "[PERSON_NAME]" at bounding box center [253, 53] width 115 height 15
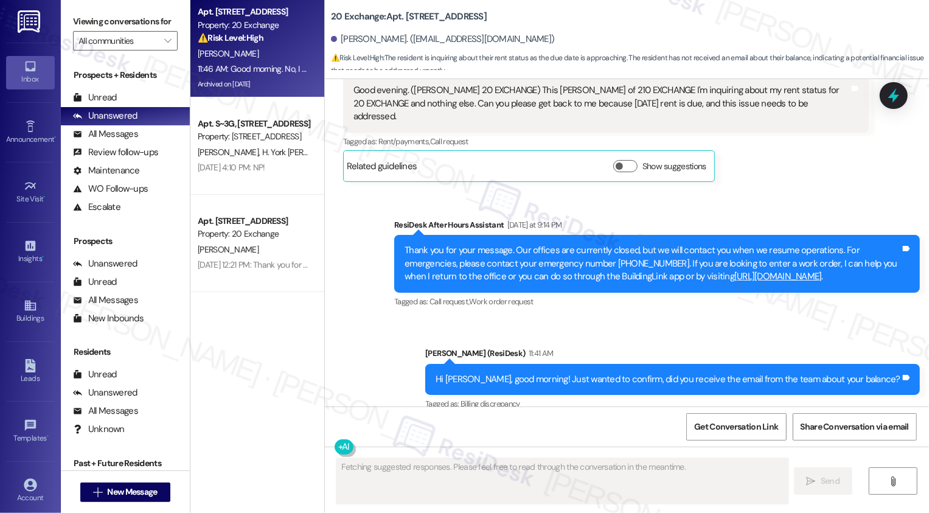
scroll to position [7479, 0]
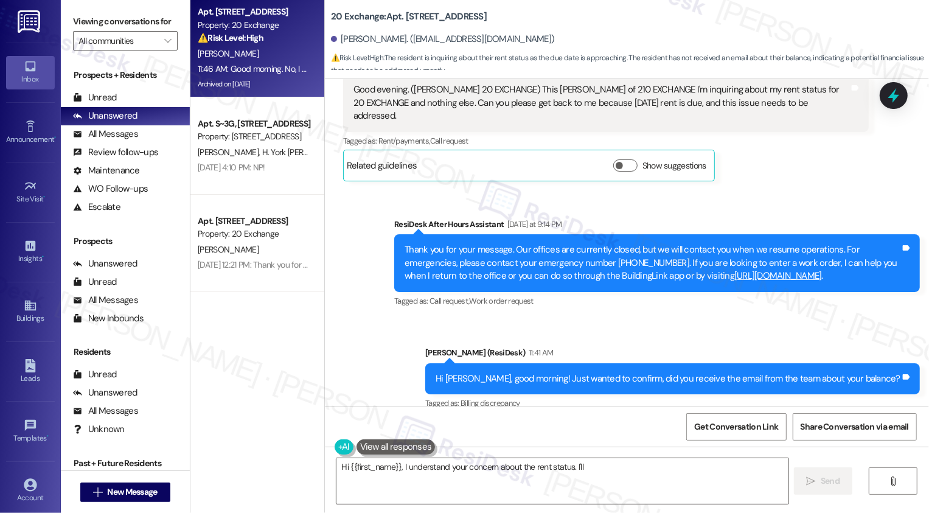
drag, startPoint x: 322, startPoint y: 16, endPoint x: 487, endPoint y: 14, distance: 165.4
click at [488, 15] on div "20 Exchange: Apt. 210, 20 Exchange Pl Rose Woods. (prettygraham1934@gmail.com) …" at bounding box center [627, 36] width 604 height 67
copy b "20 Exchange: Apt. 210, 20 Exchange Pl"
click at [396, 38] on div "[PERSON_NAME]. ([EMAIL_ADDRESS][DOMAIN_NAME])" at bounding box center [443, 39] width 224 height 13
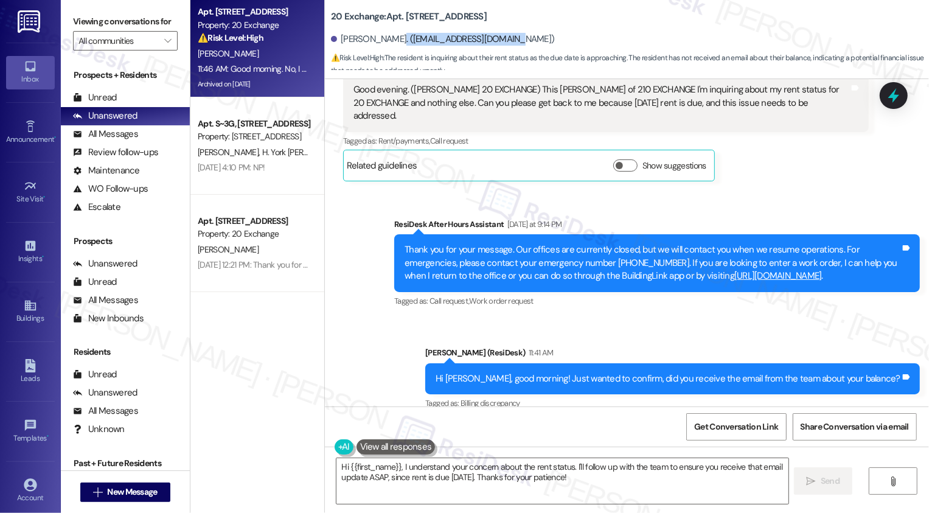
drag, startPoint x: 386, startPoint y: 36, endPoint x: 503, endPoint y: 38, distance: 116.8
click at [502, 38] on div "[PERSON_NAME]. ([EMAIL_ADDRESS][DOMAIN_NAME])" at bounding box center [443, 39] width 224 height 13
copy div "prettygraham1934@gmail.com"
click at [527, 466] on textarea "Hi {{first_name}}, I understand your concern about the rent status. I'll follow…" at bounding box center [562, 481] width 452 height 46
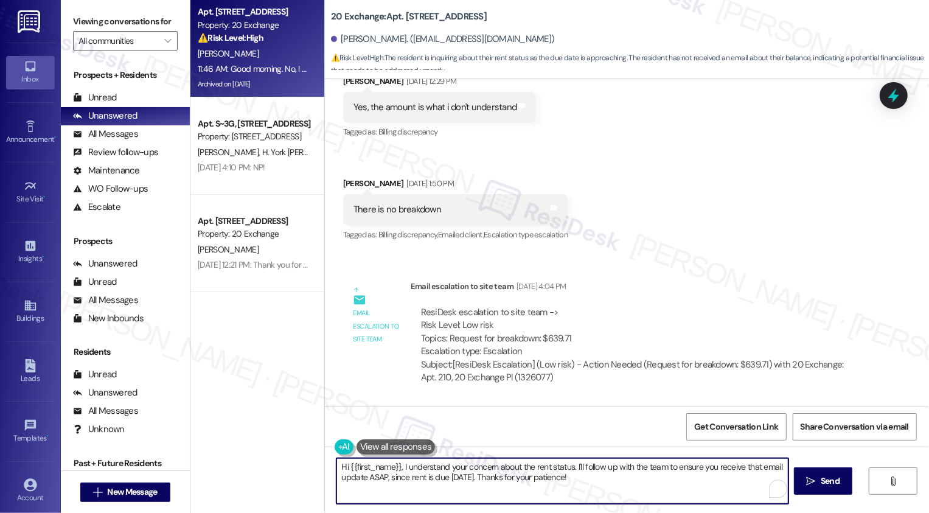
scroll to position [6711, 0]
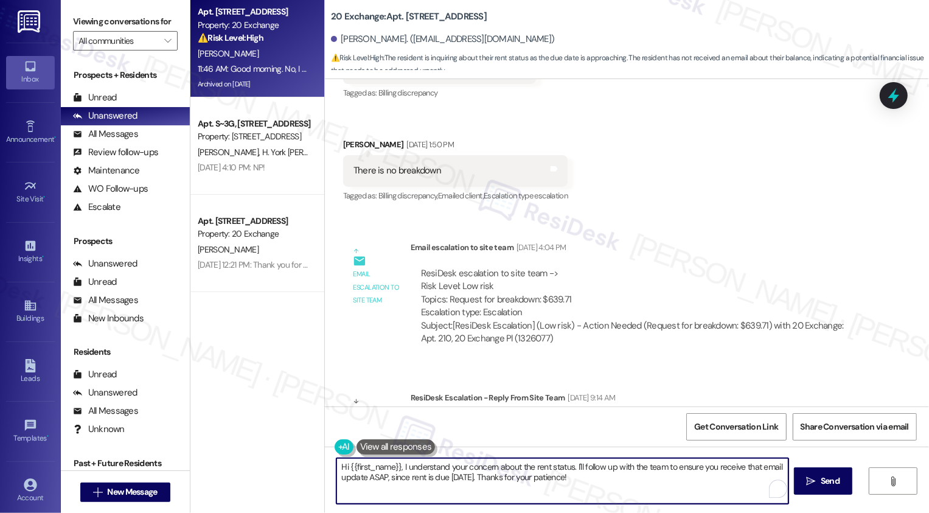
click at [486, 480] on textarea "Hi {{first_name}}, I understand your concern about the rent status. I'll follow…" at bounding box center [562, 481] width 452 height 46
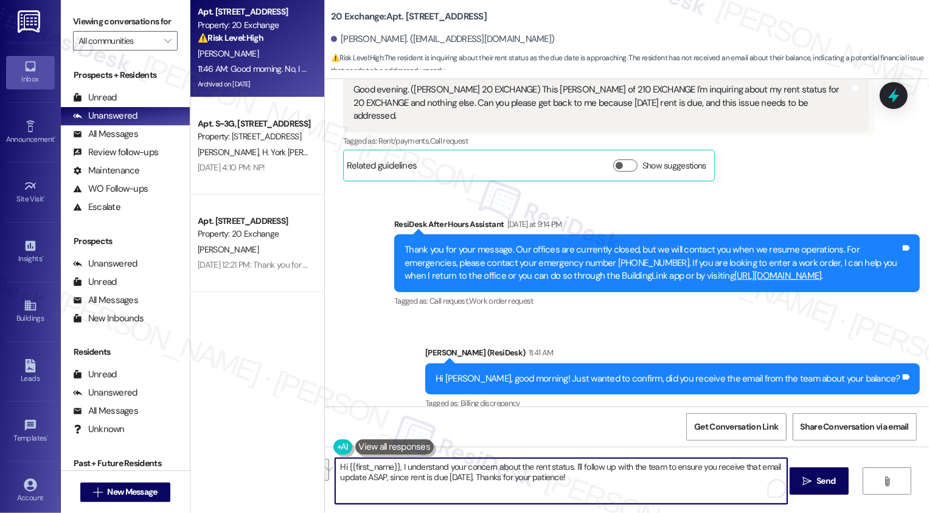
click at [481, 488] on textarea "Hi {{first_name}}, I understand your concern about the rent status. I'll follow…" at bounding box center [561, 481] width 452 height 46
drag, startPoint x: 569, startPoint y: 468, endPoint x: 312, endPoint y: 461, distance: 257.3
click at [312, 462] on div "Apt. 210, 20 Exchange Pl Property: 20 Exchange ⚠️ Risk Level: High The resident…" at bounding box center [559, 256] width 738 height 513
drag, startPoint x: 423, startPoint y: 466, endPoint x: 433, endPoint y: 479, distance: 16.1
click at [433, 479] on textarea "I'll follow up with the team to ensure you receive that email update ASAP, sinc…" at bounding box center [561, 481] width 452 height 46
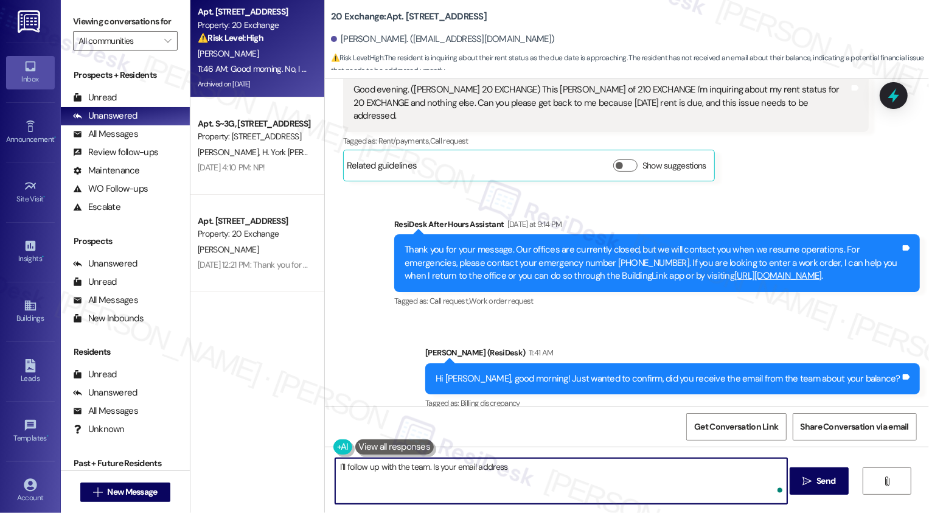
paste textarea "prettygraham1934@gmail.com"
click at [427, 466] on textarea "I'll follow up with the team. Is your email address prettygraham1934@gmail.com?" at bounding box center [561, 481] width 452 height 46
click at [563, 466] on textarea "I'll follow up with the team. Could you please confirm if your email address pr…" at bounding box center [561, 481] width 452 height 46
click at [593, 468] on textarea "I'll follow up with the team. Could you please confirm if your email address pr…" at bounding box center [561, 481] width 452 height 46
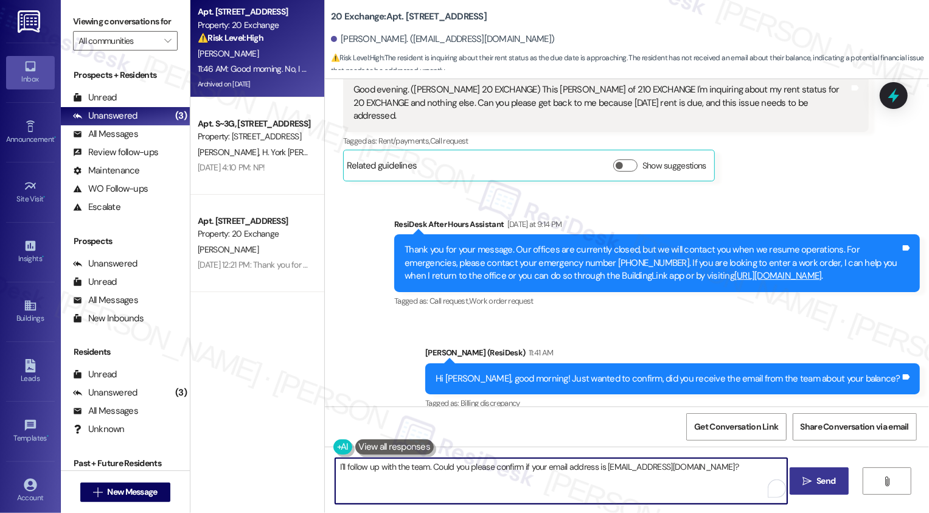
type textarea "I'll follow up with the team. Could you please confirm if your email address is…"
click at [828, 488] on button " Send" at bounding box center [818, 480] width 59 height 27
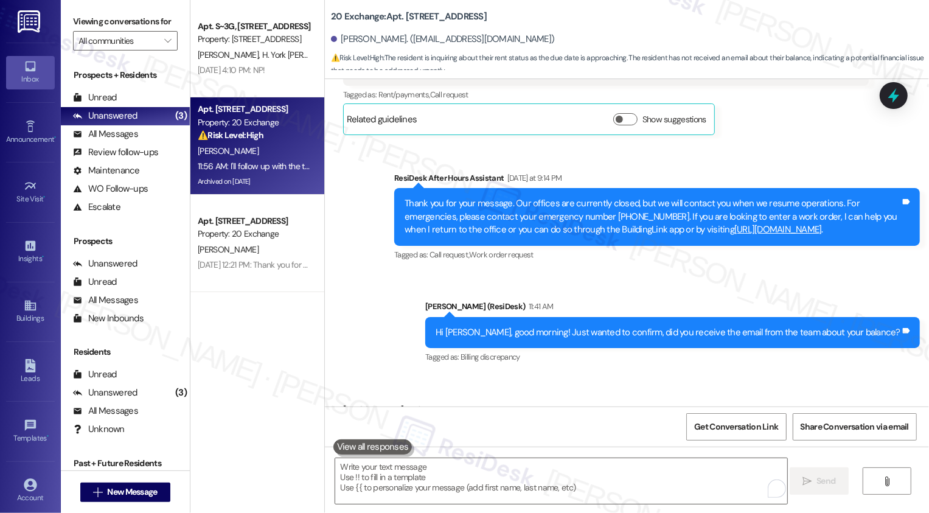
scroll to position [7563, 0]
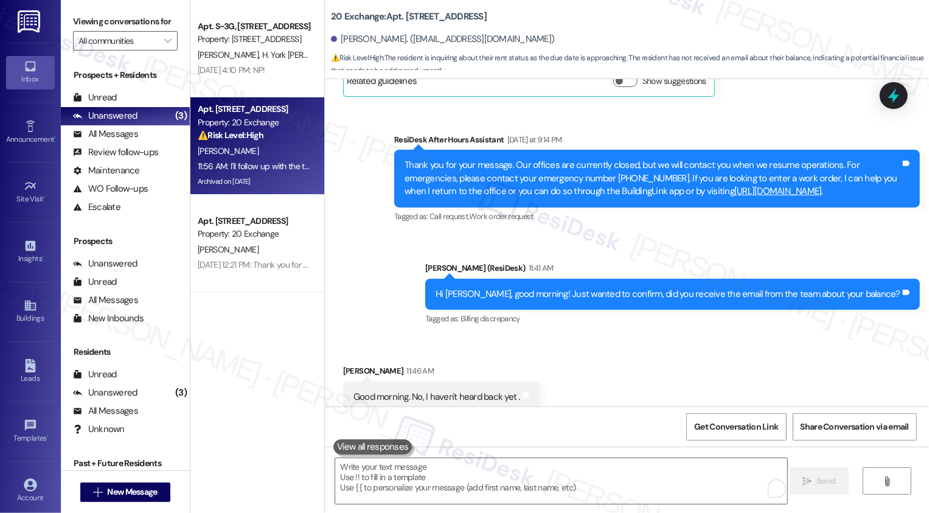
click at [578, 337] on div "Received via SMS Rose Woods 11:46 AM Good morning. No, I haven't heard back yet…" at bounding box center [627, 388] width 604 height 103
click at [637, 337] on div "Received via SMS Rose Woods 11:46 AM Good morning. No, I haven't heard back yet…" at bounding box center [627, 388] width 604 height 103
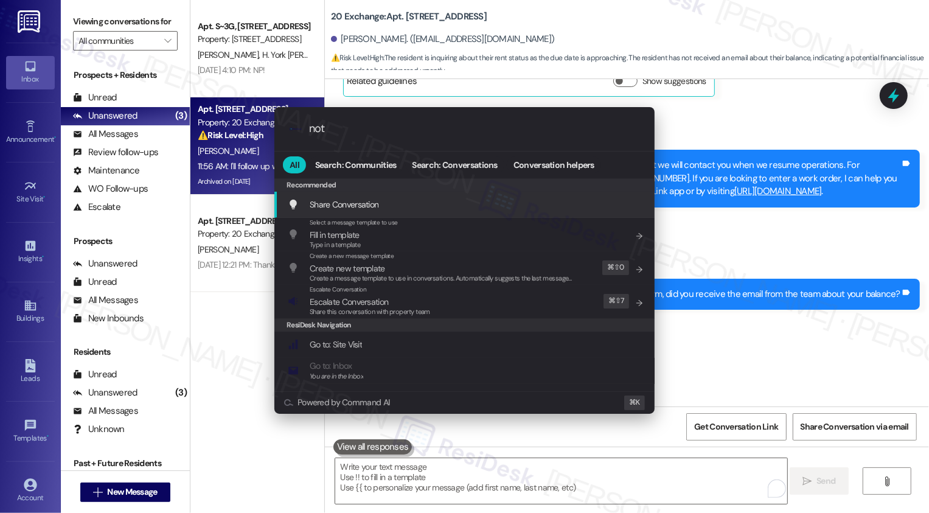
type input "note"
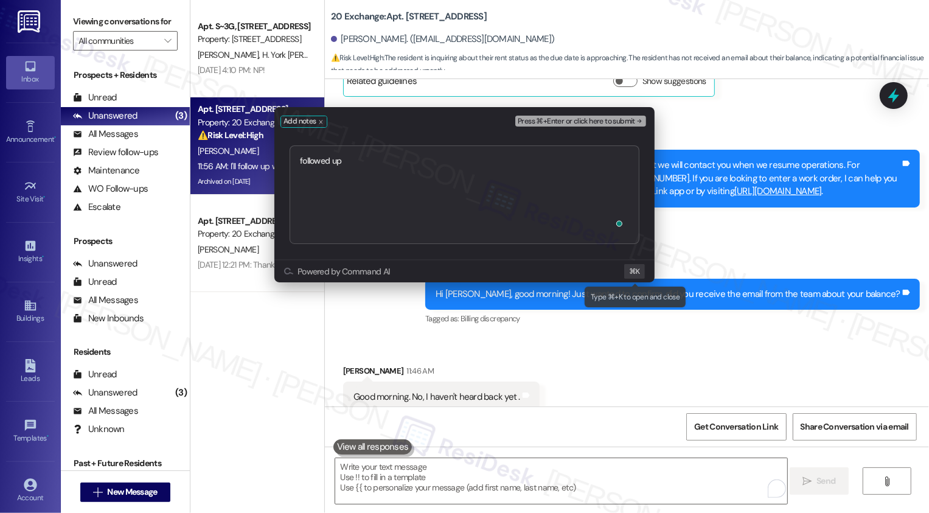
type textarea "followed up https://residesk.slack.com/archives/C06QKDE2N1J/p1757087931629109?t…"
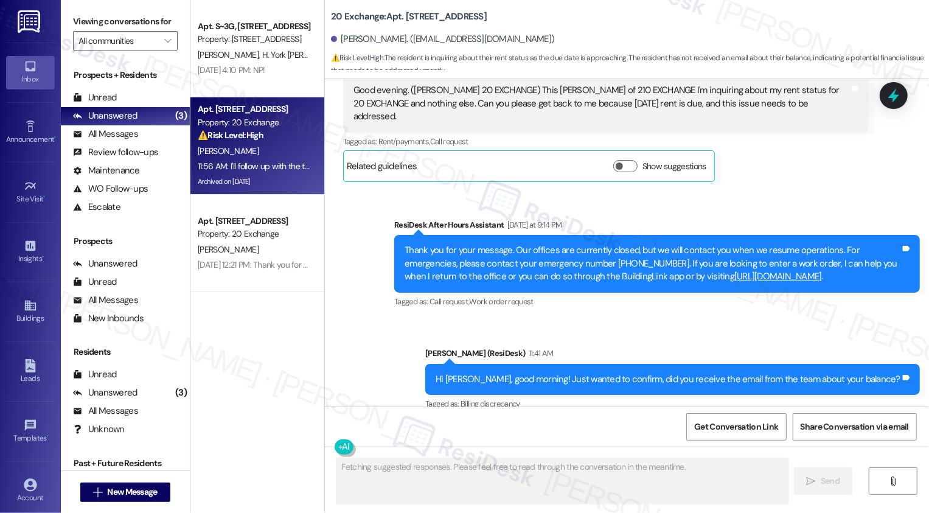
scroll to position [7697, 0]
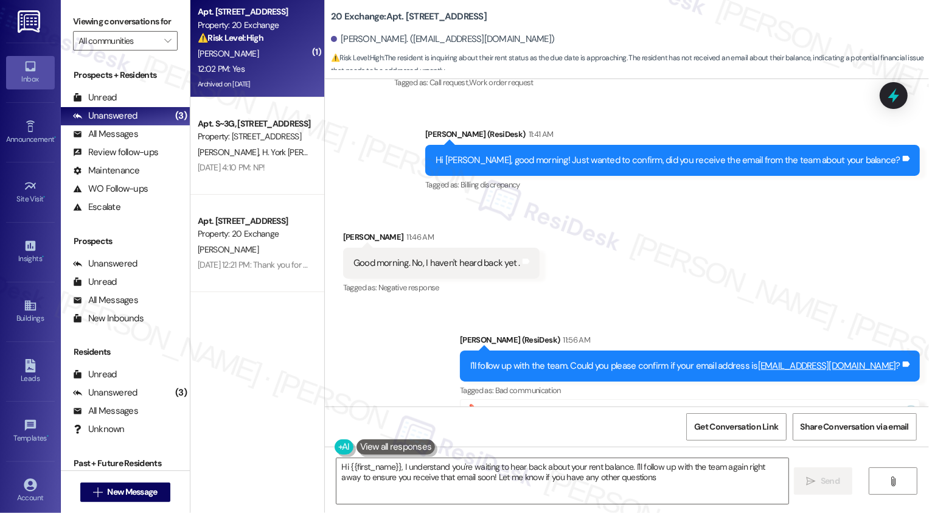
type textarea "Hi {{first_name}}, I understand you're waiting to hear back about your rent bal…"
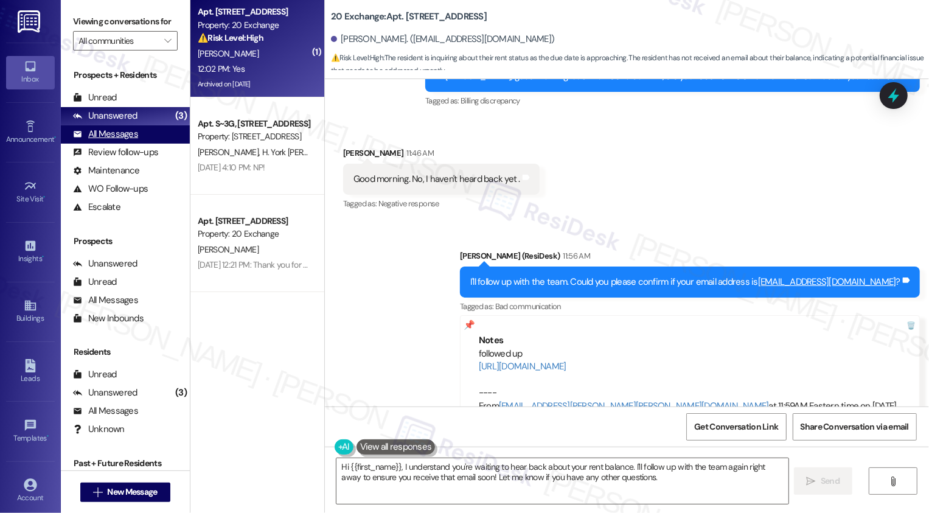
click at [150, 144] on div "All Messages (undefined)" at bounding box center [125, 134] width 129 height 18
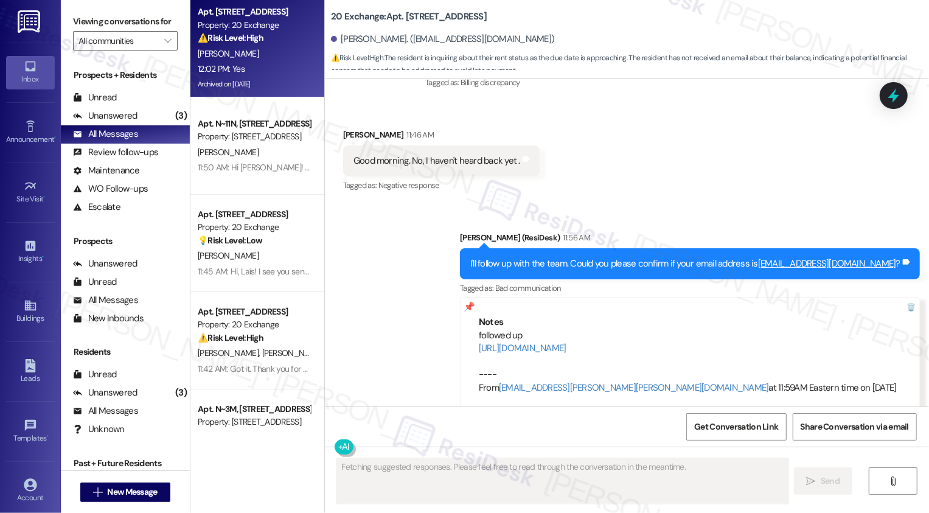
scroll to position [7800, 0]
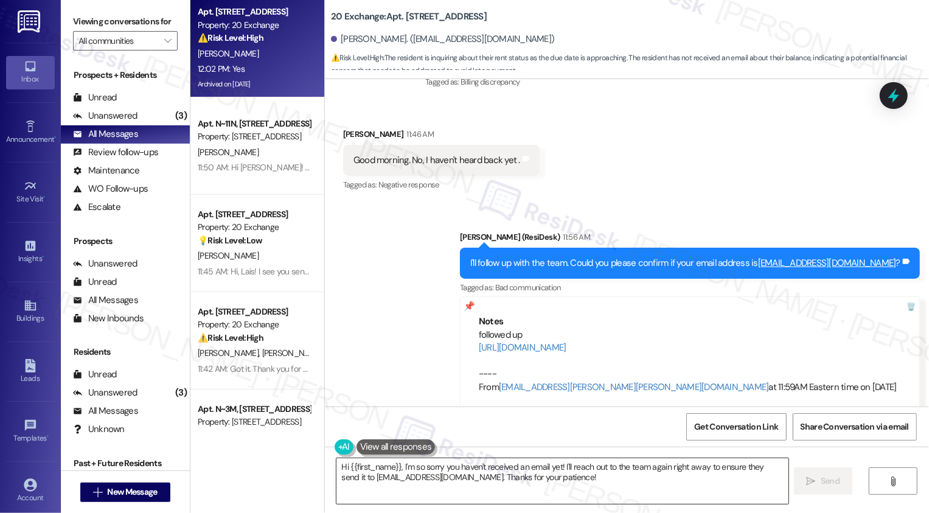
click at [403, 473] on textarea "Hi {{first_name}}, I'm so sorry you haven't received an email yet! I'll reach o…" at bounding box center [562, 481] width 452 height 46
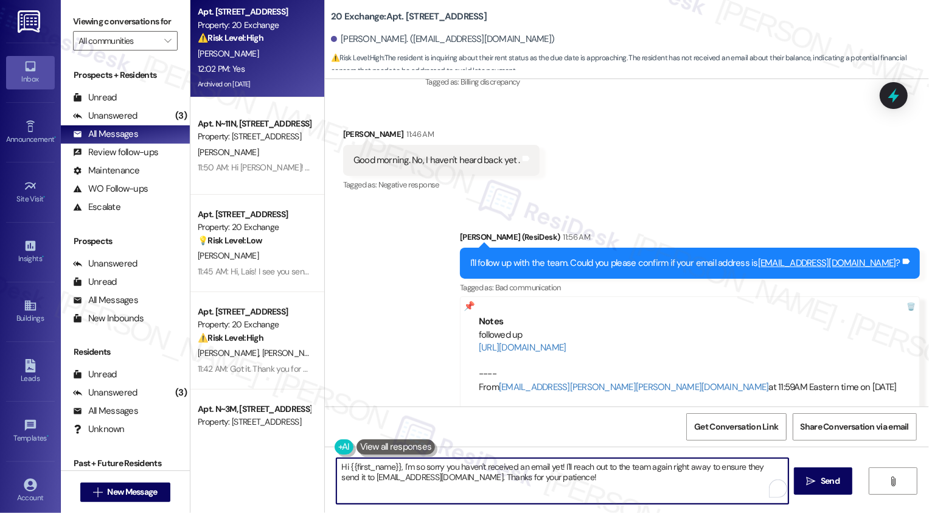
click at [504, 469] on textarea "Hi {{first_name}}, I'm so sorry you haven't received an email yet! I'll reach o…" at bounding box center [562, 481] width 452 height 46
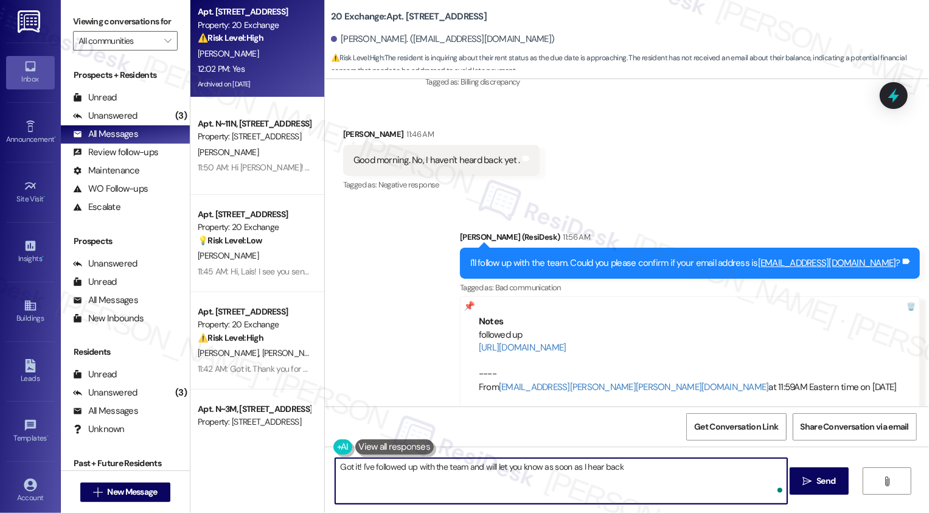
type textarea "Got it! I've followed up with the team and will let you know as soon as I hear …"
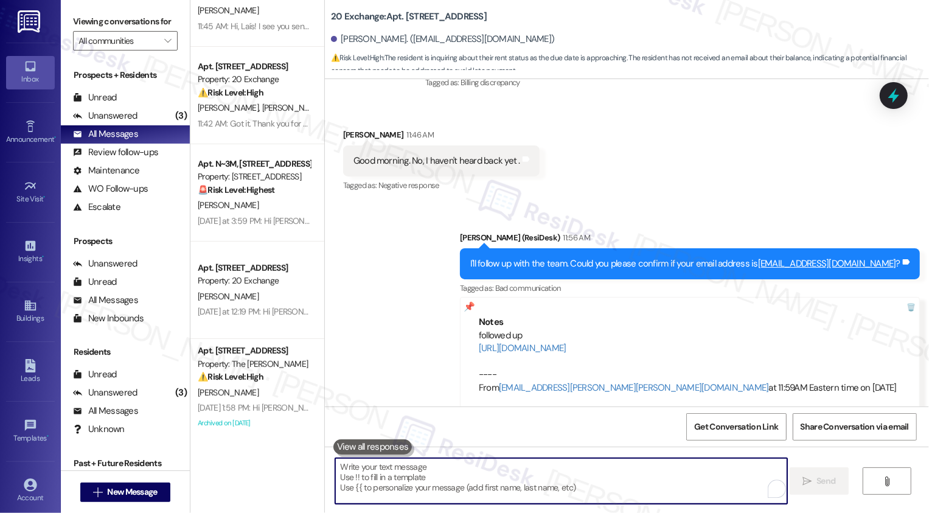
scroll to position [0, 0]
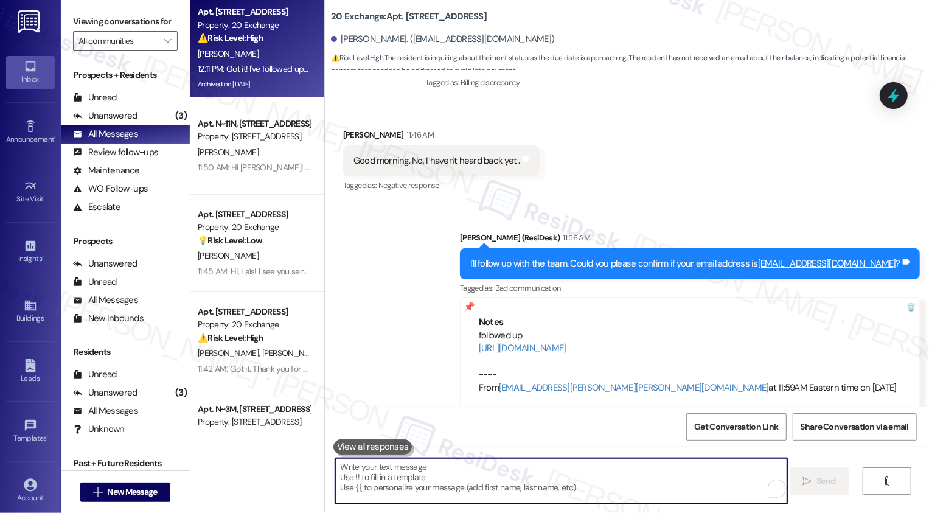
click at [244, 154] on div "R. Watanabe" at bounding box center [253, 152] width 115 height 15
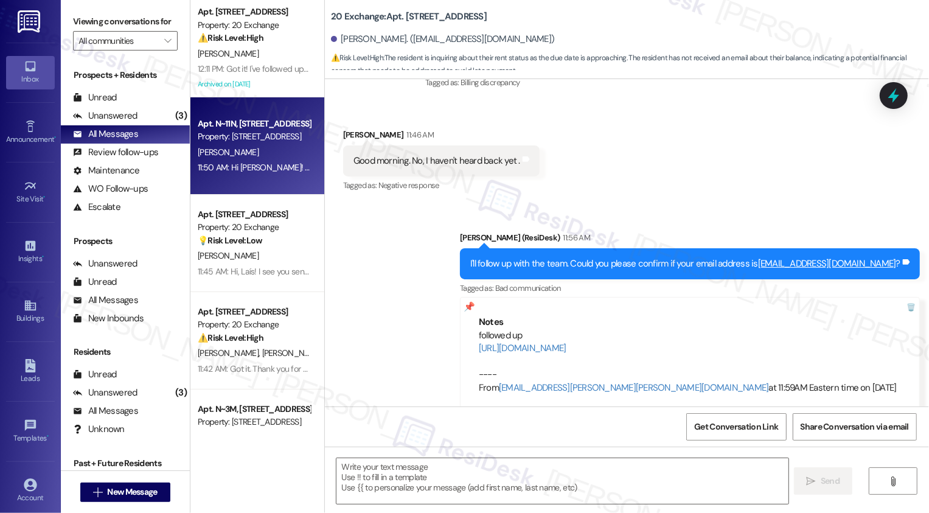
type textarea "Fetching suggested responses. Please feel free to read through the conversation…"
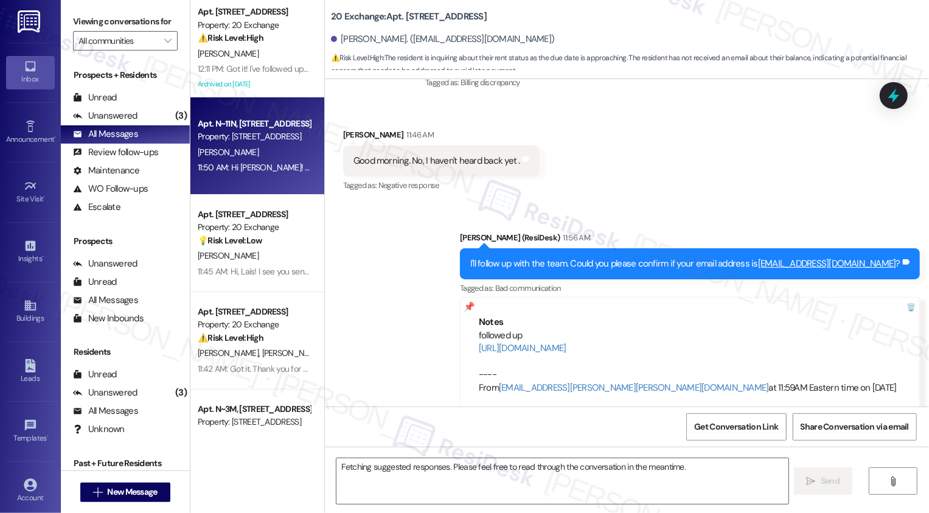
click at [244, 154] on div "R. Watanabe" at bounding box center [253, 152] width 115 height 15
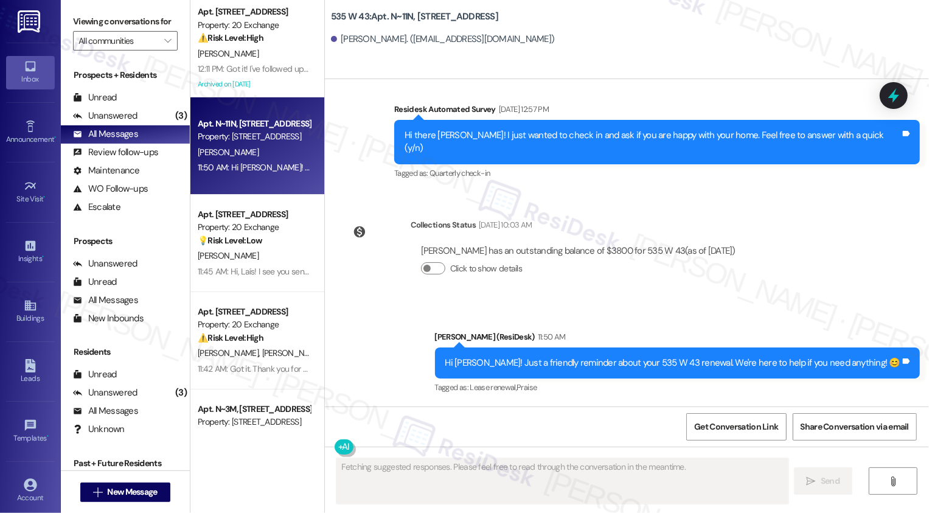
scroll to position [3634, 0]
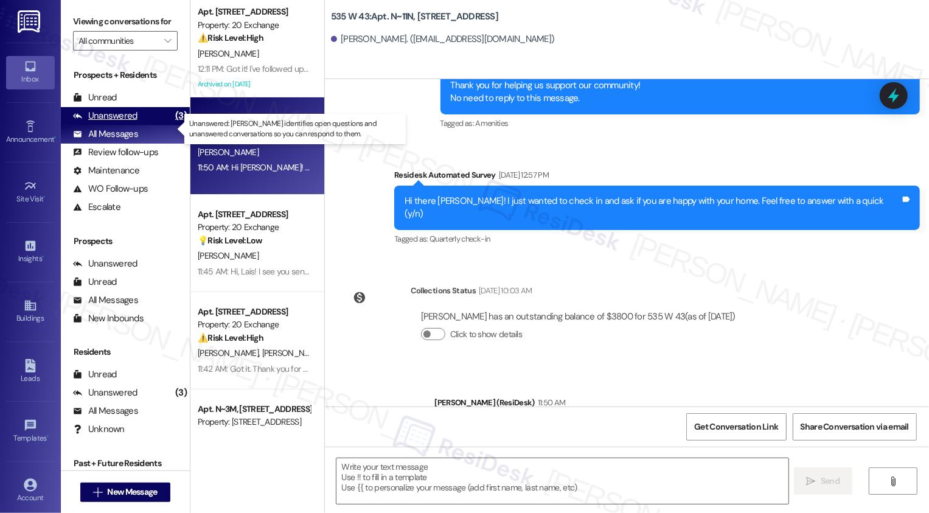
click at [134, 122] on div "Unanswered" at bounding box center [105, 115] width 64 height 13
